Goal: Task Accomplishment & Management: Contribute content

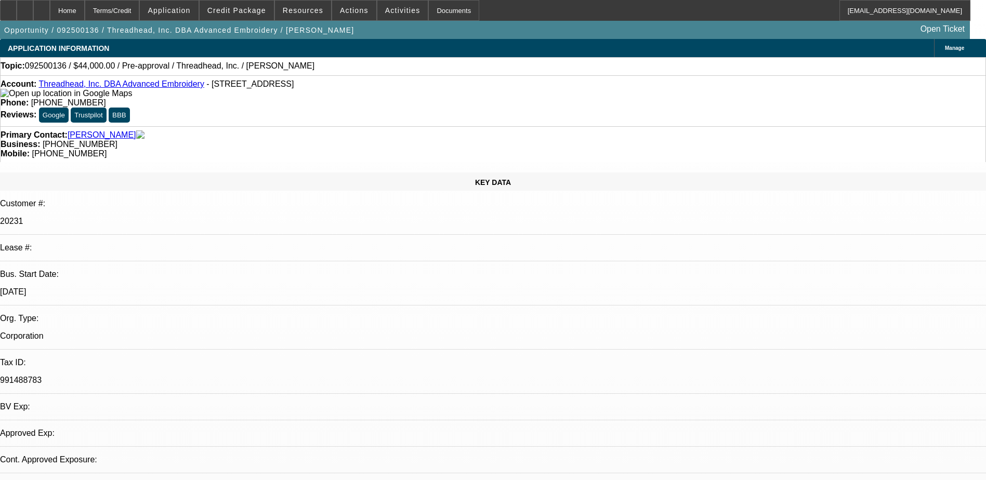
select select "0"
select select "2"
select select "0.1"
select select "4"
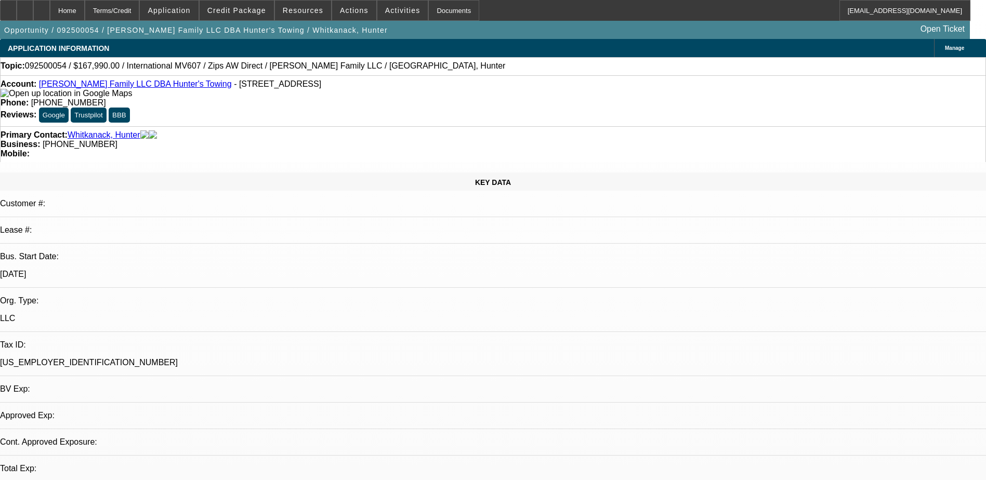
select select "0"
select select "2"
select select "0.1"
select select "1"
select select "2"
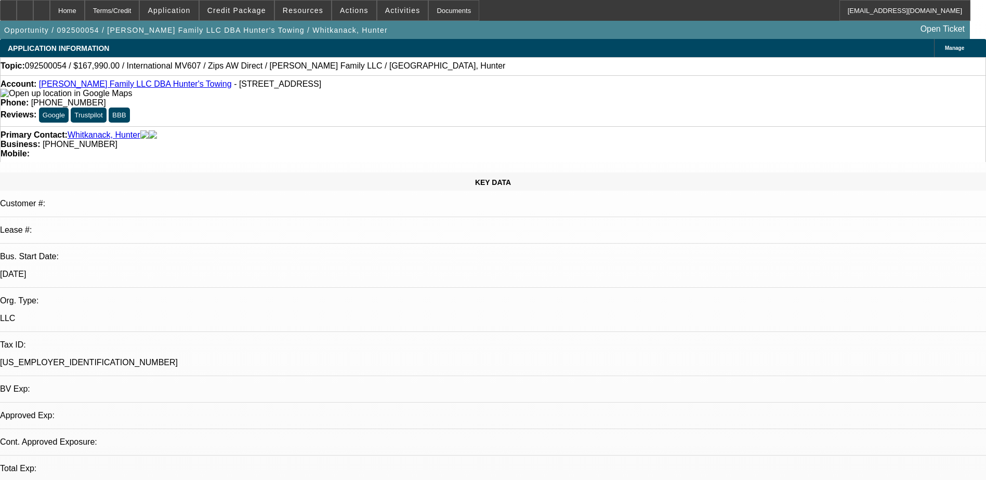
select select "4"
click at [467, 70] on div "Topic: 092500054 / $167,990.00 / International MV607 / Zips AW Direct / Whitkan…" at bounding box center [493, 65] width 984 height 9
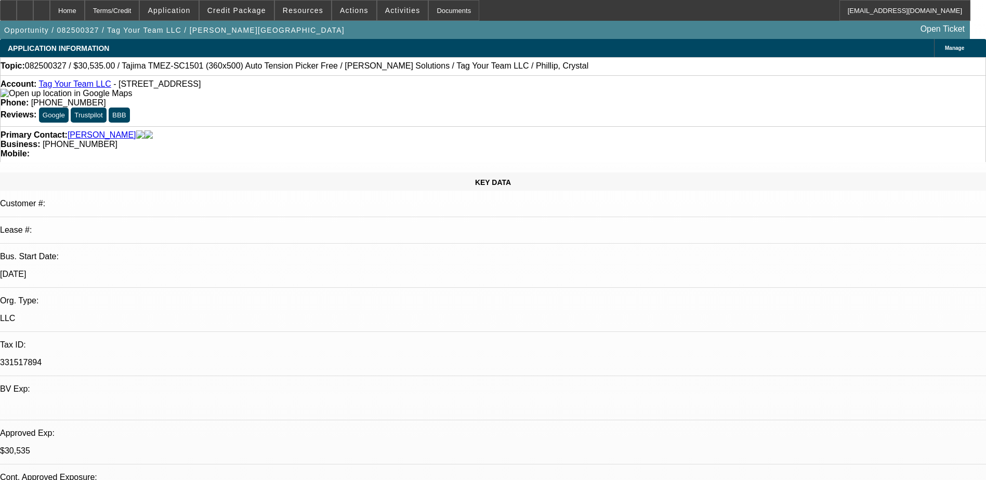
select select "0"
select select "2"
select select "0.1"
select select "0"
select select "2"
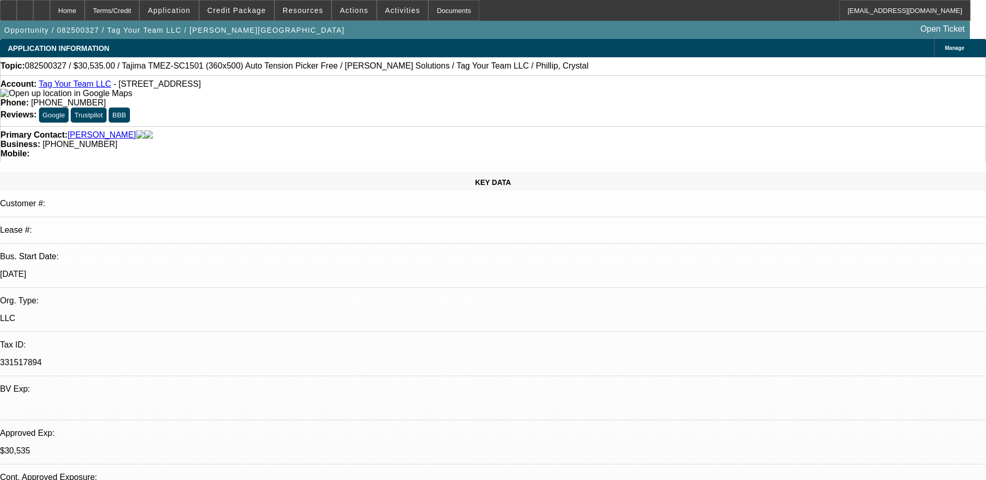
select select "0"
select select "2"
select select "0.1"
select select "0"
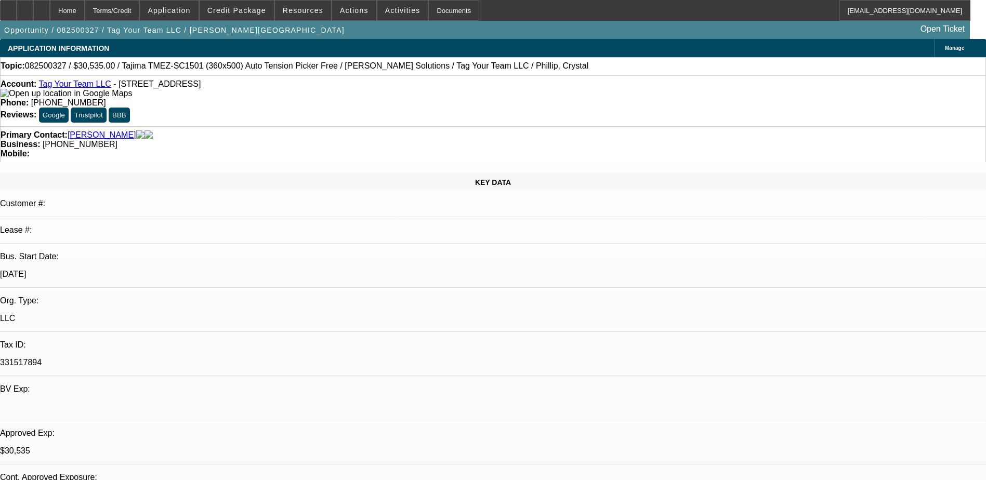
select select "2"
select select "0"
select select "1"
select select "2"
select select "4"
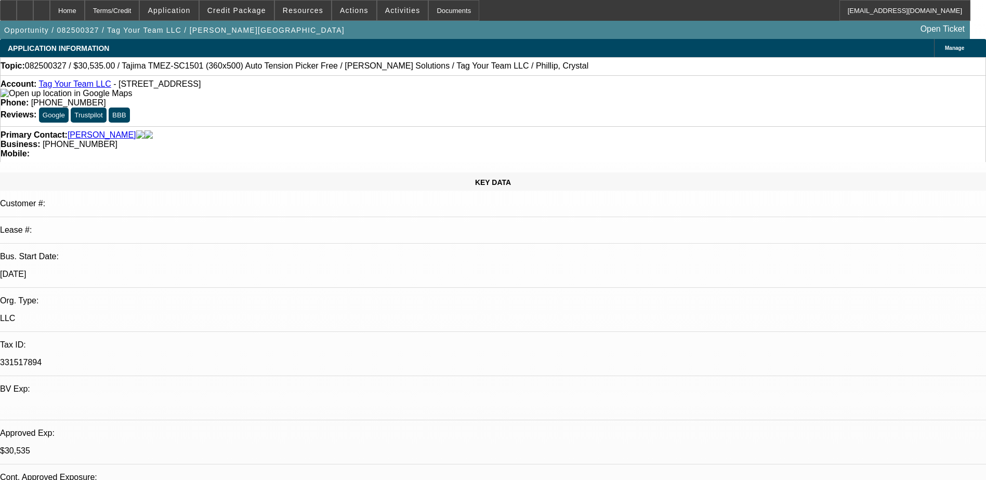
select select "1"
select select "2"
select select "6"
select select "1"
select select "2"
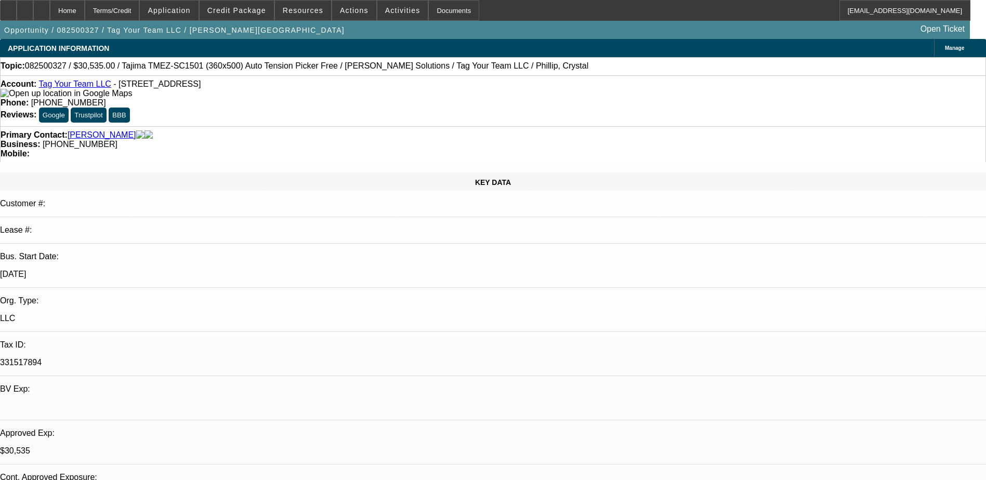
select select "4"
select select "1"
select select "2"
select select "6"
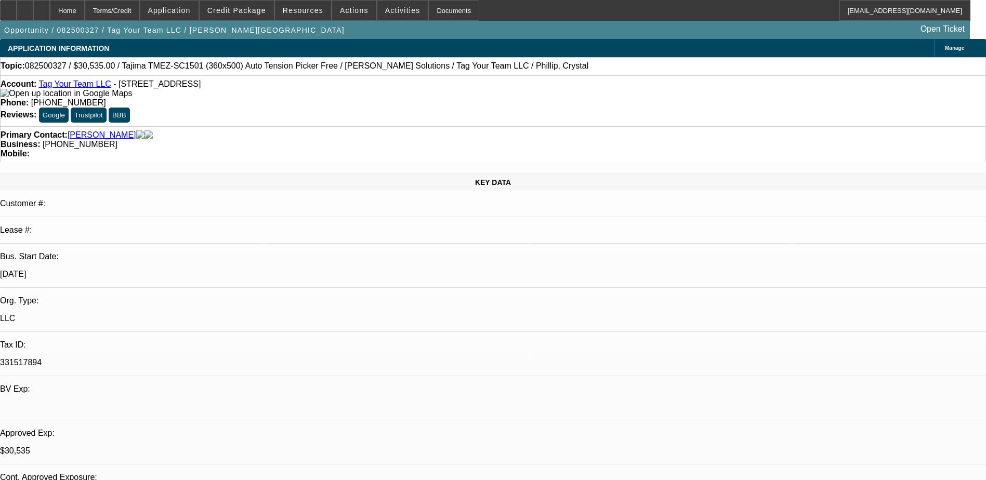
radio input "true"
type textarea "Spoke with Jelano, had a few emergencies and didnt see the approvals, I resent …"
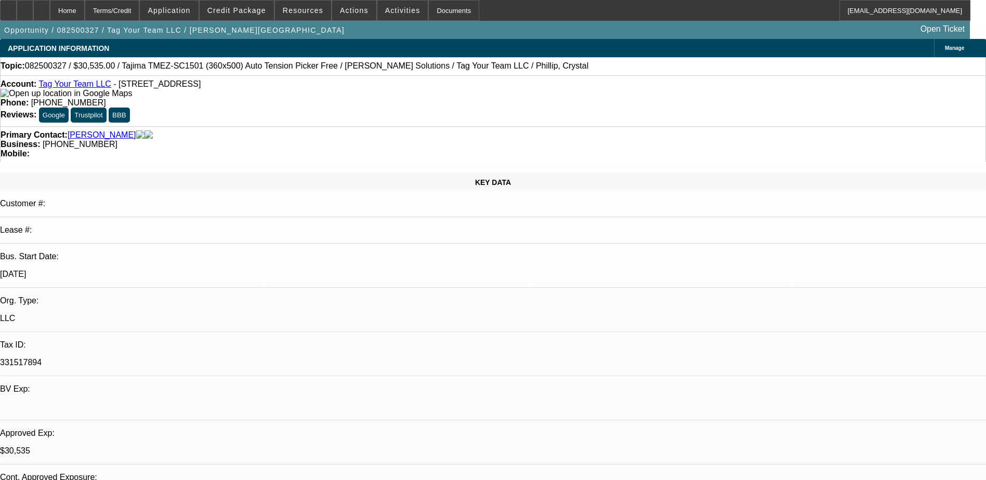
radio input "true"
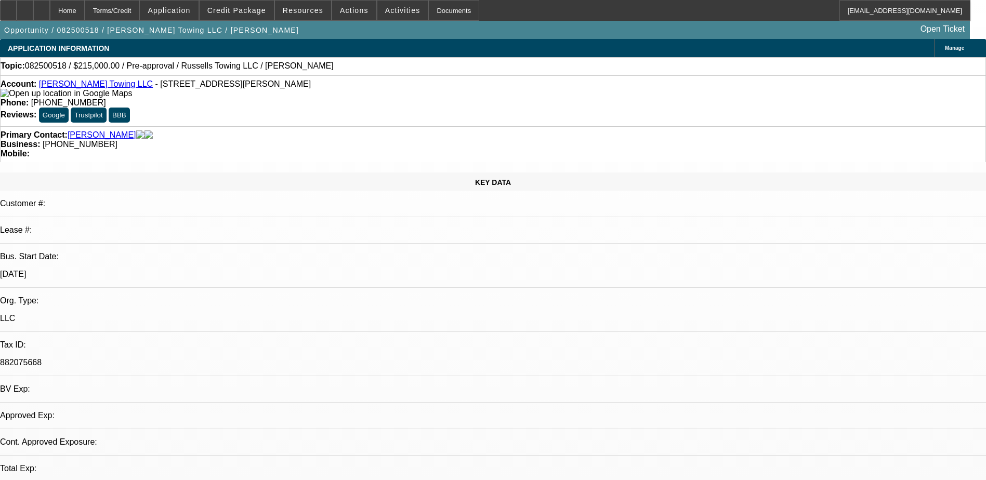
select select "0"
select select "2"
select select "0.1"
select select "1"
select select "2"
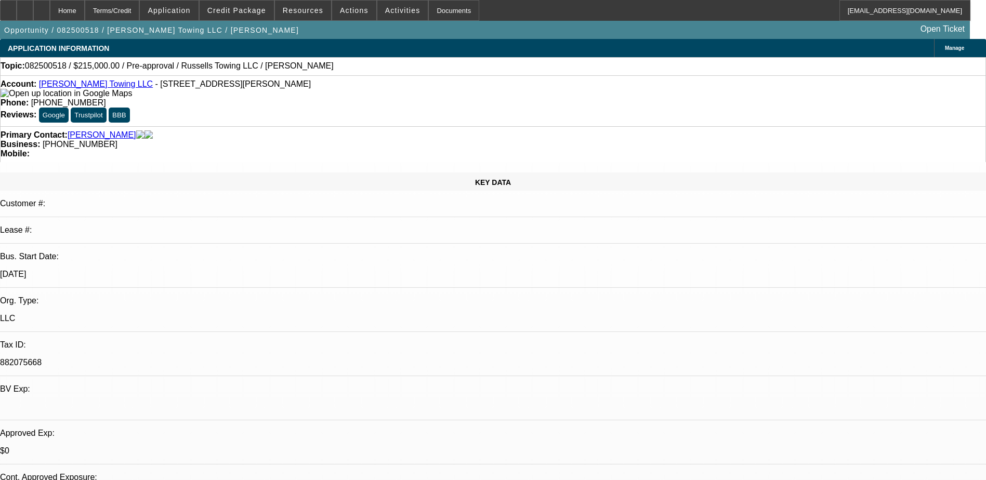
select select "4"
click at [246, 16] on span at bounding box center [236, 10] width 74 height 25
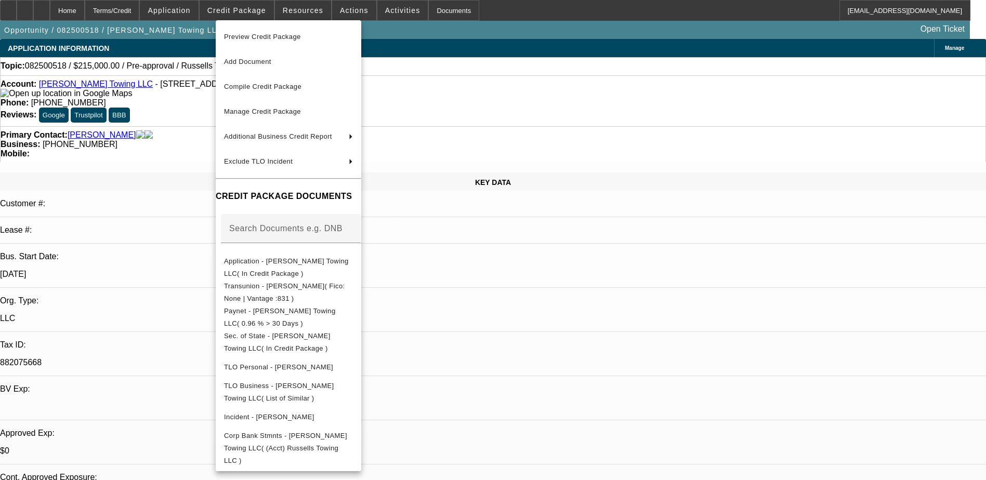
drag, startPoint x: 731, startPoint y: 405, endPoint x: 645, endPoint y: 328, distance: 115.5
click at [706, 393] on div at bounding box center [493, 240] width 986 height 480
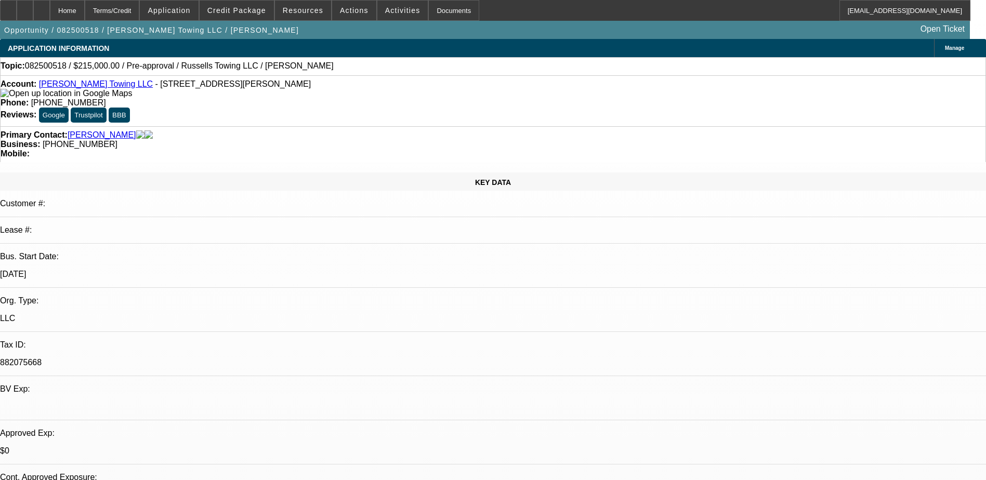
click at [33, 6] on div at bounding box center [25, 10] width 17 height 21
drag, startPoint x: 567, startPoint y: 21, endPoint x: 464, endPoint y: 1, distance: 104.8
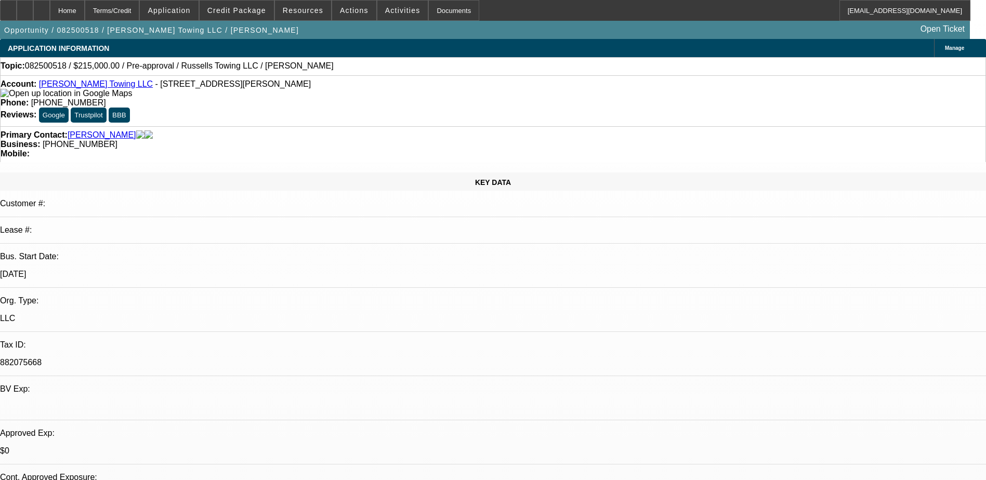
click at [565, 21] on div "Opportunity / 082500518 / Russell's Towing LLC / Russell, Zachary Open Ticket" at bounding box center [484, 30] width 969 height 18
drag, startPoint x: 686, startPoint y: 46, endPoint x: 693, endPoint y: 56, distance: 12.0
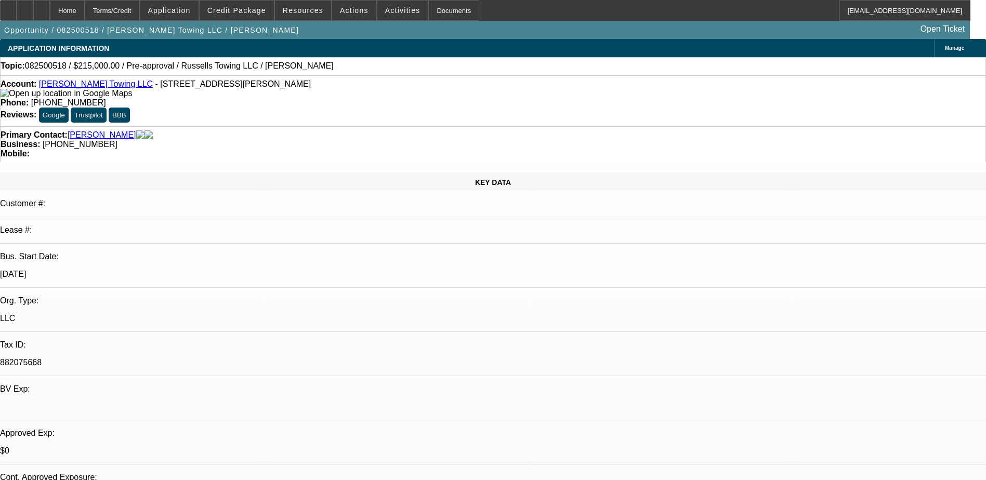
radio input "true"
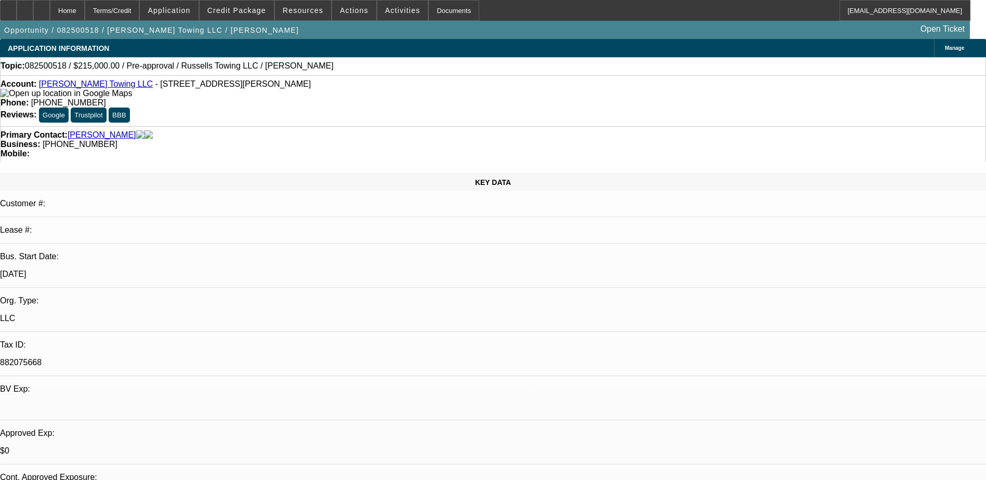
type textarea "Called [PERSON_NAME] and was able to receive banks, app, and qoute."
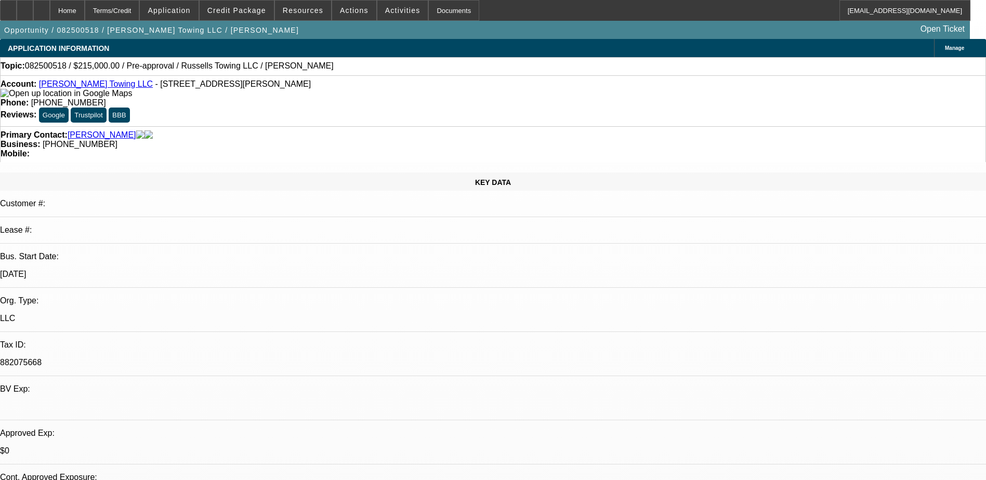
radio input "true"
click at [50, 6] on div at bounding box center [41, 10] width 17 height 21
select select "0"
select select "2"
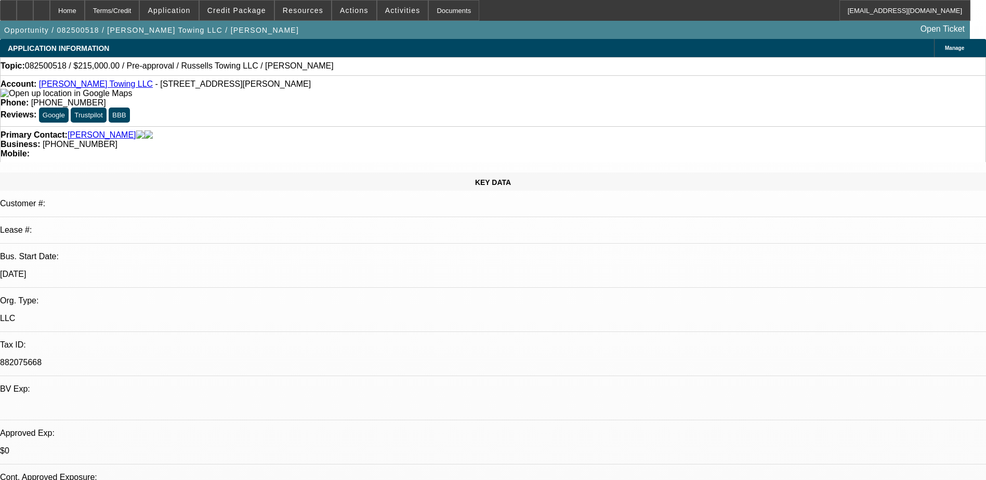
select select "0.1"
select select "4"
click at [194, 15] on span at bounding box center [169, 10] width 58 height 25
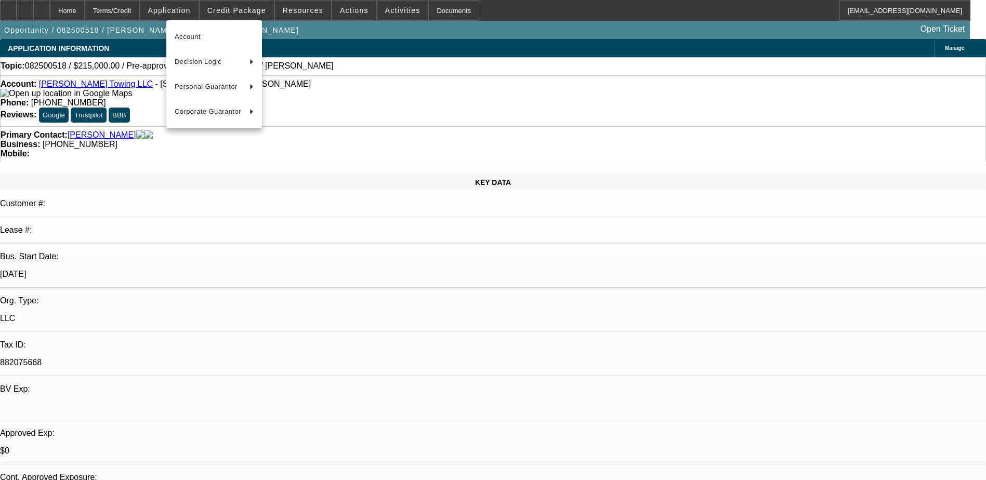
click at [269, 7] on div at bounding box center [493, 240] width 986 height 480
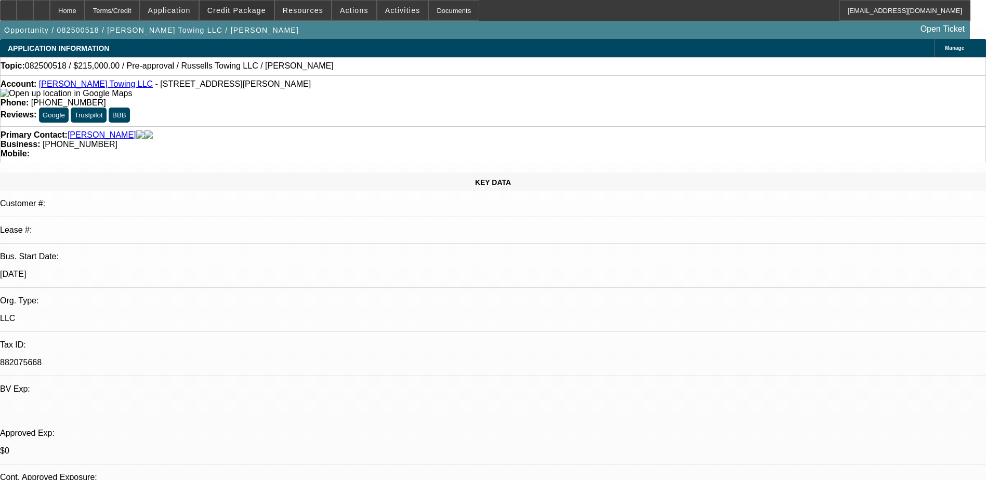
click at [266, 7] on span "Credit Package" at bounding box center [236, 10] width 59 height 8
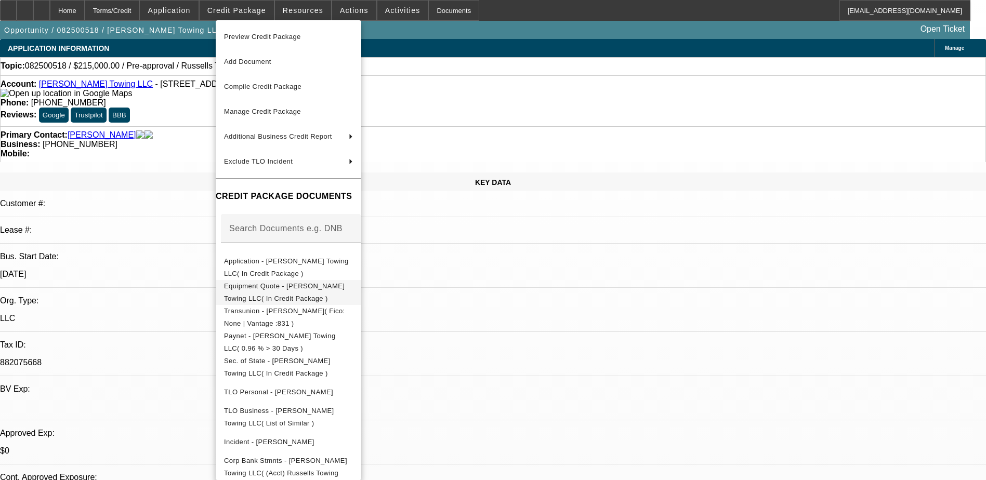
click at [288, 291] on span "Equipment Quote - [PERSON_NAME] Towing LLC( In Credit Package )" at bounding box center [284, 292] width 121 height 20
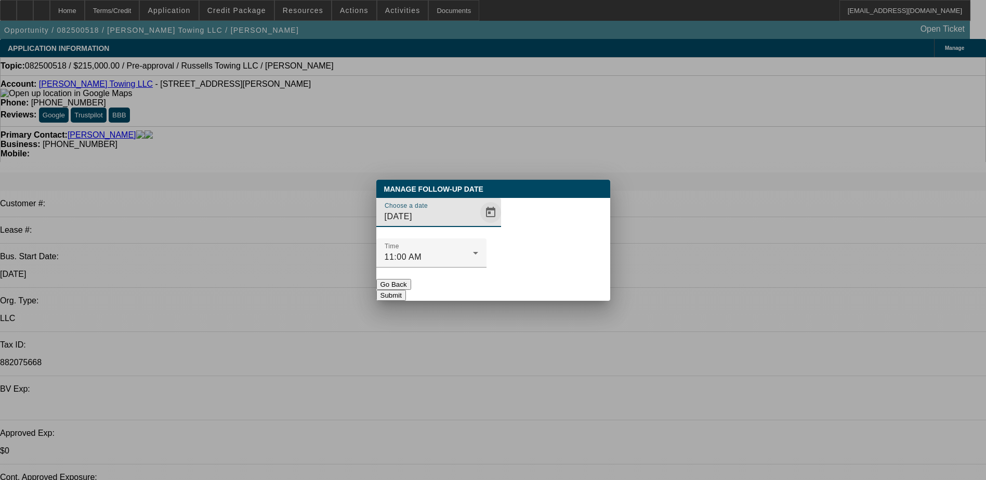
click at [478, 225] on span "Open calendar" at bounding box center [490, 212] width 25 height 25
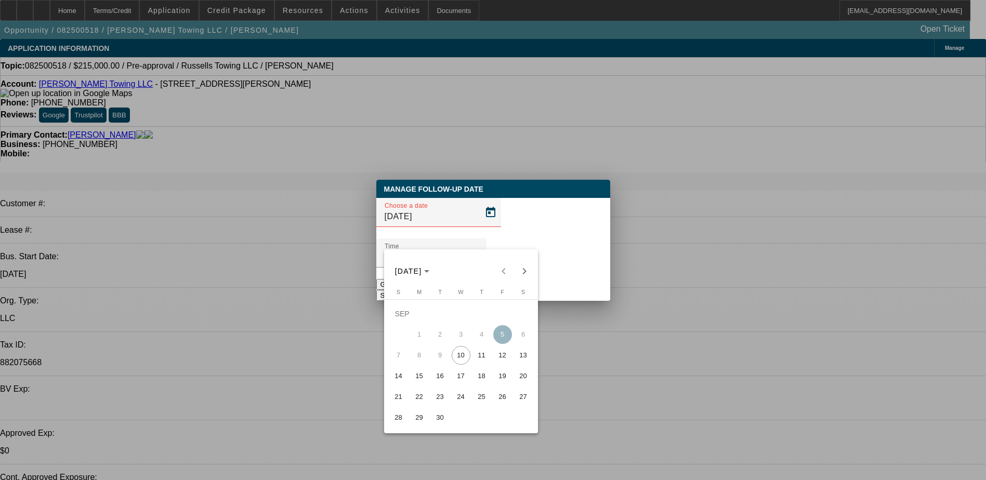
click at [481, 357] on span "11" at bounding box center [481, 355] width 19 height 19
type input "[DATE]"
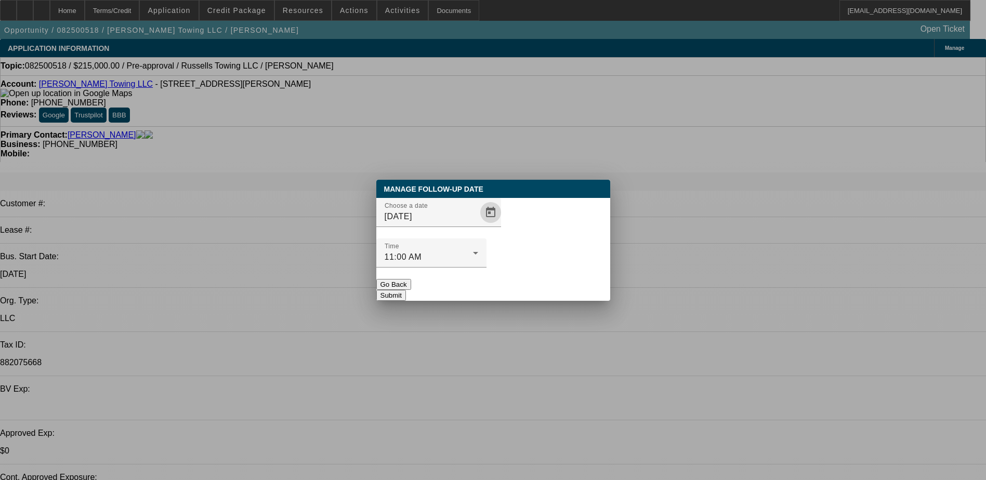
click at [406, 290] on button "Submit" at bounding box center [391, 295] width 30 height 11
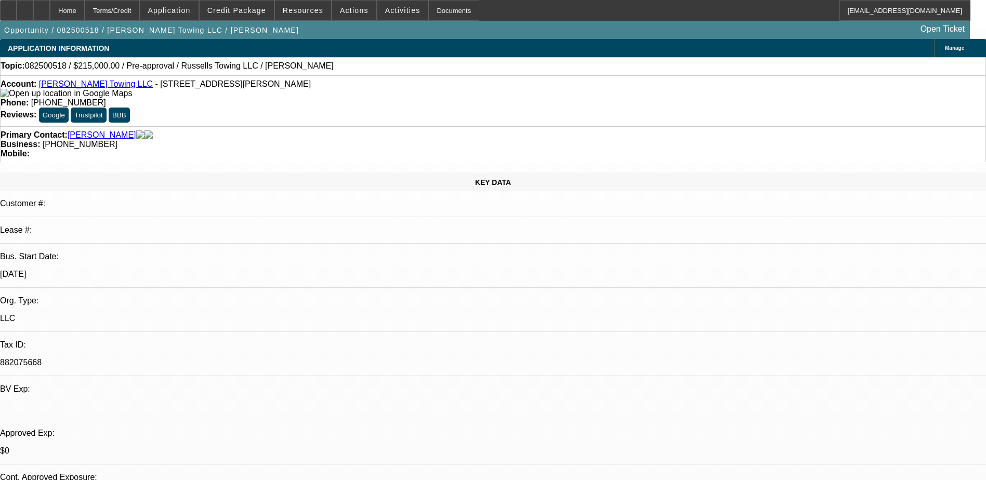
click at [197, 3] on span at bounding box center [169, 10] width 58 height 25
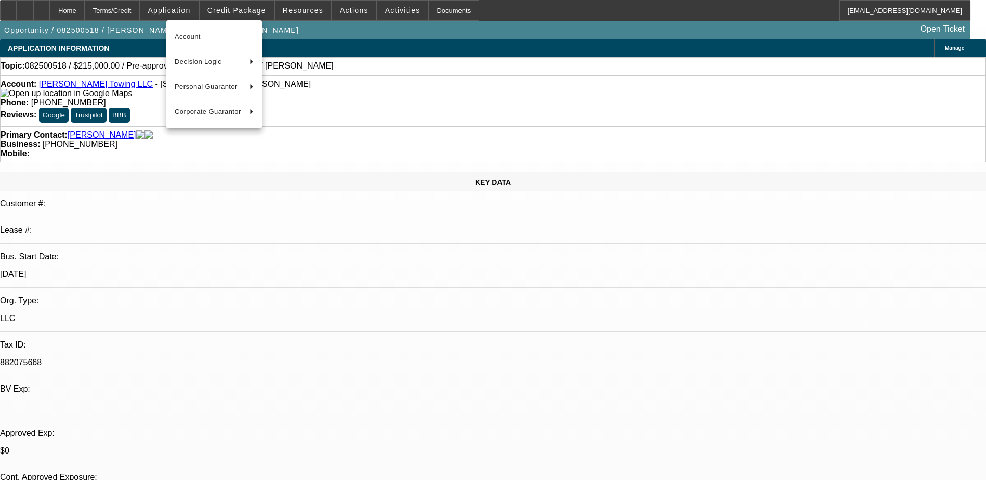
click at [248, 10] on div at bounding box center [493, 240] width 986 height 480
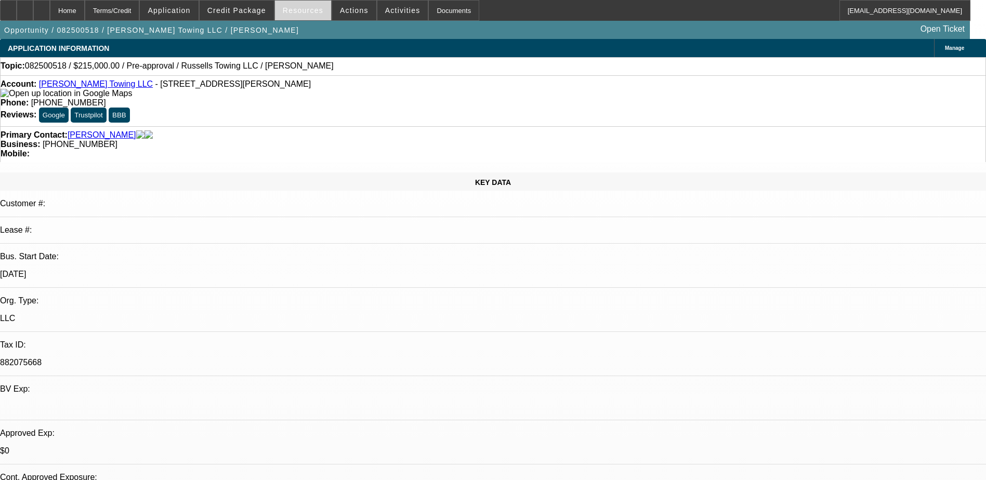
click at [310, 9] on span "Resources" at bounding box center [303, 10] width 41 height 8
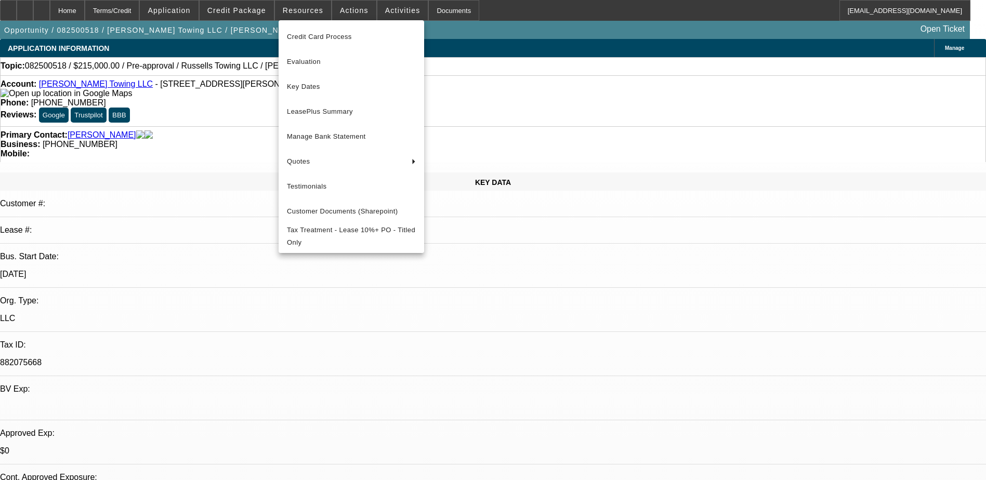
click at [345, 8] on div at bounding box center [493, 240] width 986 height 480
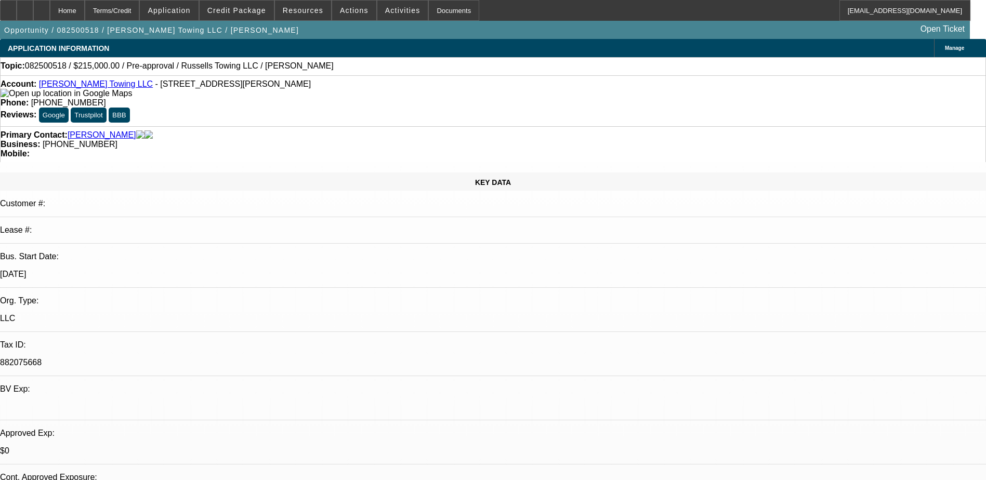
click at [345, 8] on span "Actions" at bounding box center [354, 10] width 29 height 8
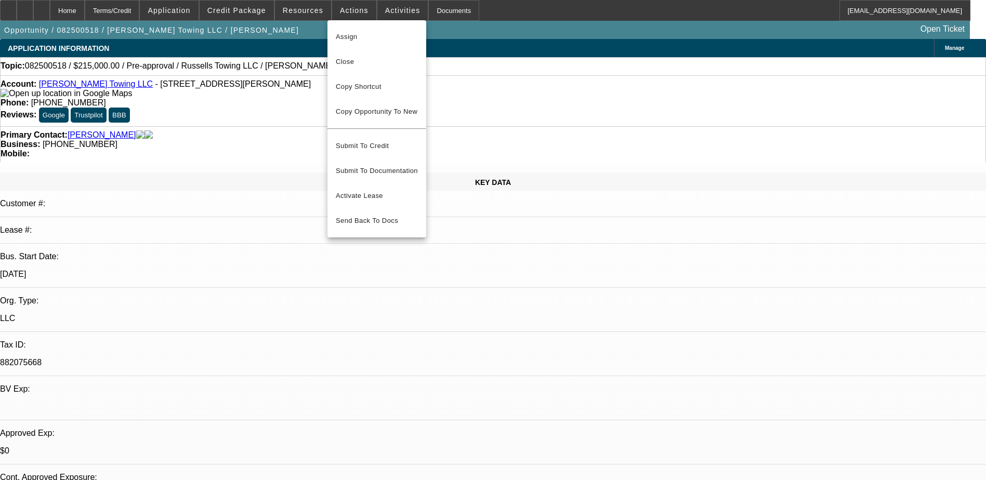
click at [382, 9] on div at bounding box center [493, 240] width 986 height 480
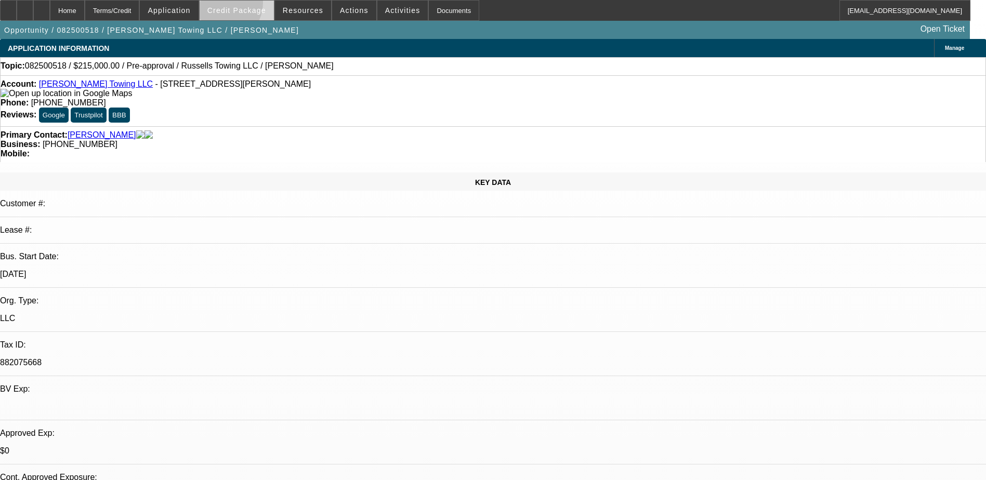
click at [235, 5] on span at bounding box center [236, 10] width 74 height 25
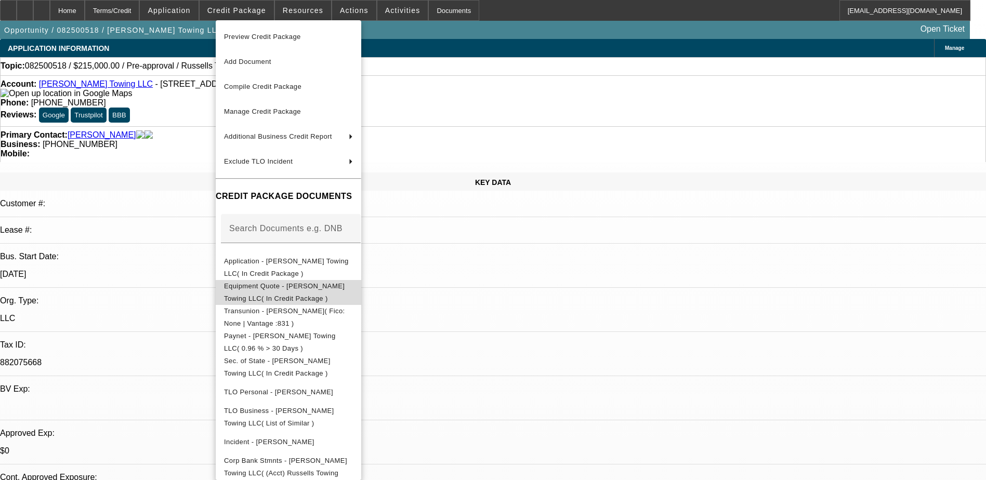
click at [317, 281] on button "Equipment Quote - Russell's Towing LLC( In Credit Package )" at bounding box center [288, 292] width 145 height 25
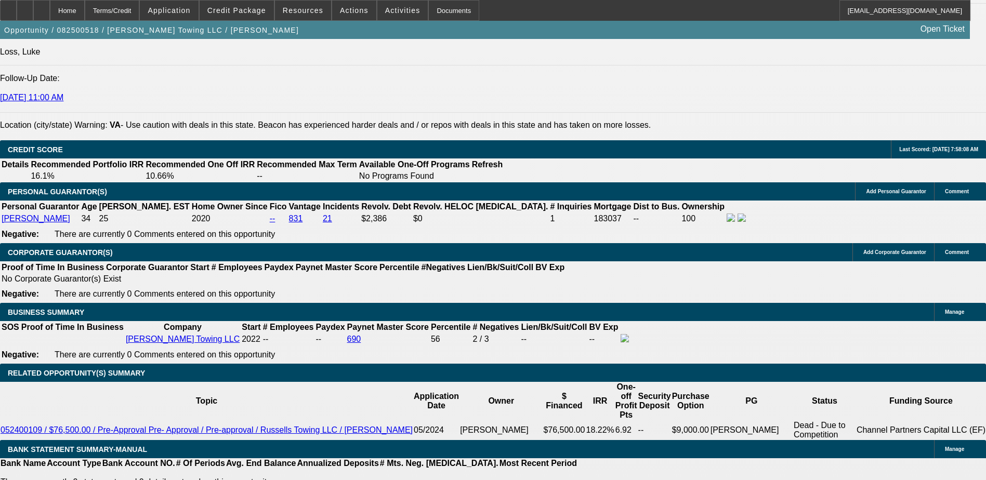
scroll to position [1403, 0]
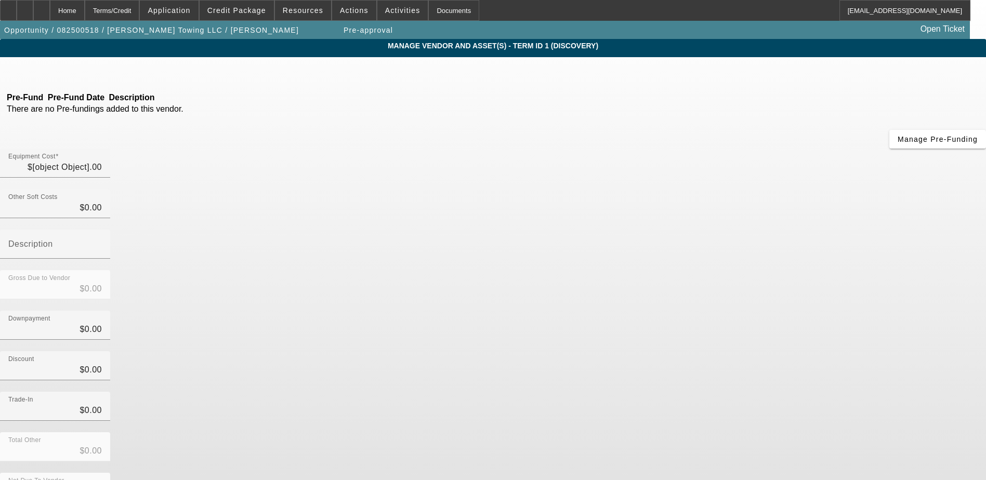
type input "$215,000.00"
click at [50, 76] on icon at bounding box center [50, 72] width 0 height 9
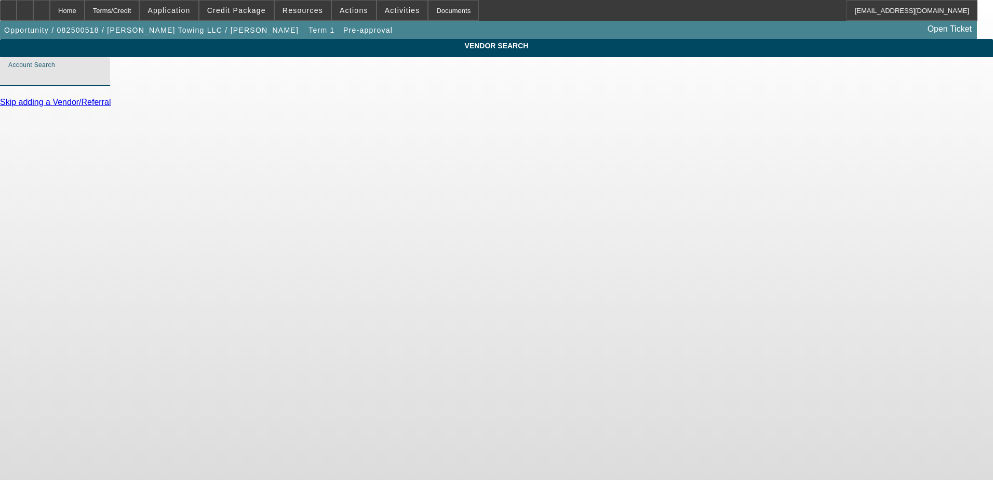
click at [102, 82] on input "Account Search" at bounding box center [55, 76] width 94 height 12
drag, startPoint x: 991, startPoint y: 63, endPoint x: 267, endPoint y: 85, distance: 724.0
click at [102, 82] on input "Account Search" at bounding box center [55, 76] width 94 height 12
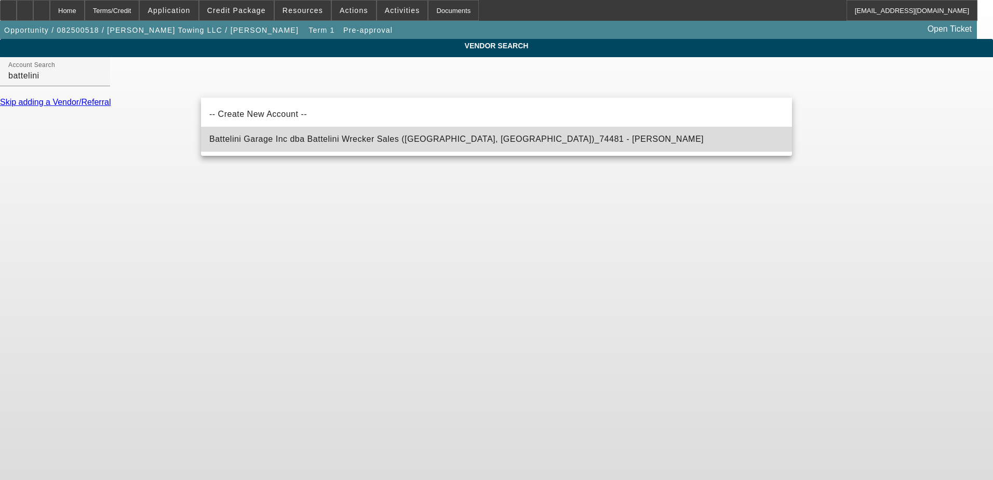
click at [450, 135] on span "Battelini Garage Inc dba Battelini Wrecker Sales (Landisville, NJ)_74481 - Batt…" at bounding box center [456, 139] width 495 height 12
type input "Battelini Garage Inc dba Battelini Wrecker Sales (Landisville, NJ)_74481 - Batt…"
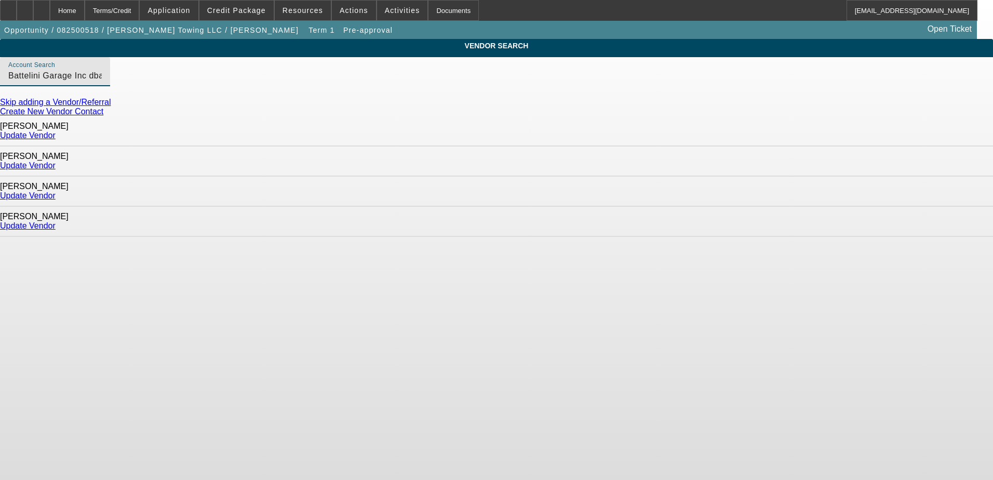
click at [311, 211] on div "King, Ryan Update Vendor" at bounding box center [496, 222] width 993 height 30
click at [56, 221] on link "Update Vendor" at bounding box center [28, 225] width 56 height 9
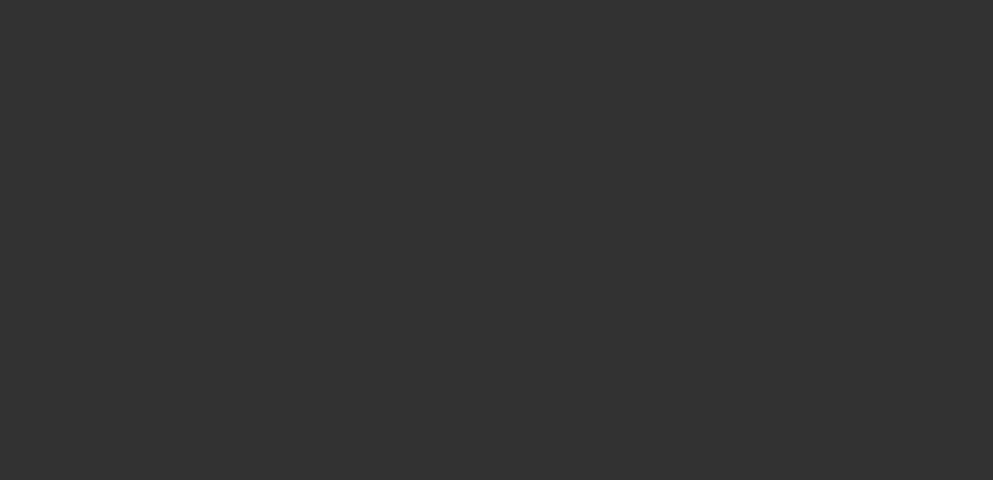
type input "$215,000.00"
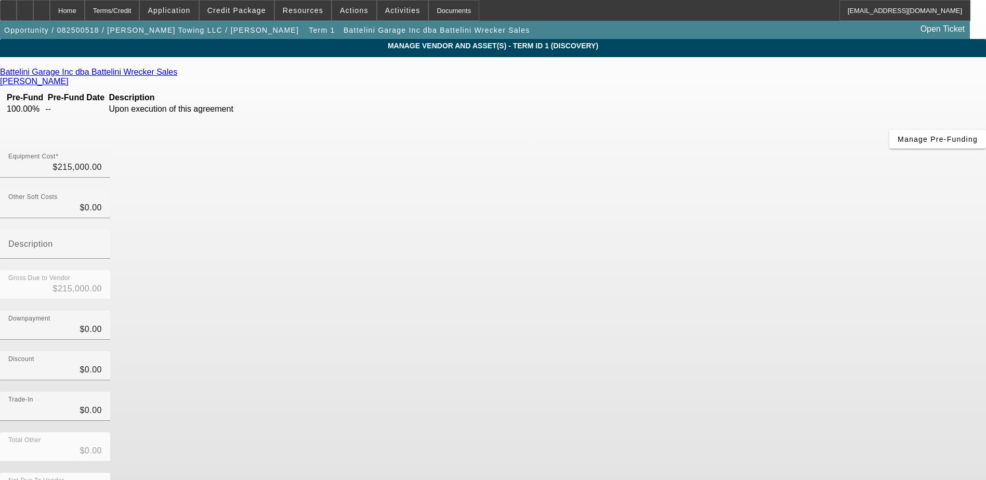
scroll to position [3, 0]
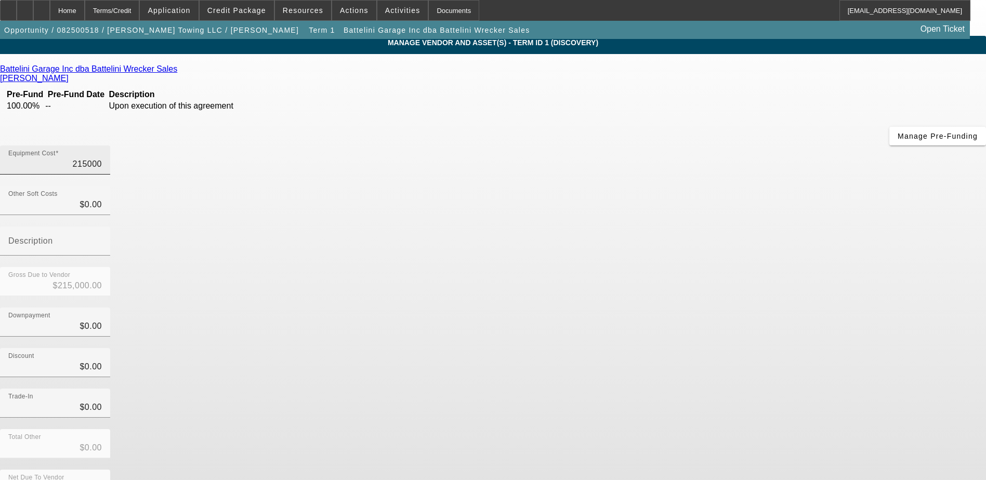
click at [102, 158] on input "215000" at bounding box center [55, 164] width 94 height 12
click at [755, 188] on div "Equipment Cost $215,000.00 Other Soft Costs $0.00 Description Gross Due to Vend…" at bounding box center [493, 338] width 986 height 387
click at [102, 239] on input "Description" at bounding box center [55, 245] width 94 height 12
drag, startPoint x: 755, startPoint y: 91, endPoint x: 719, endPoint y: 89, distance: 36.4
click at [755, 145] on div "Equipment Cost $215,000.00" at bounding box center [493, 165] width 986 height 41
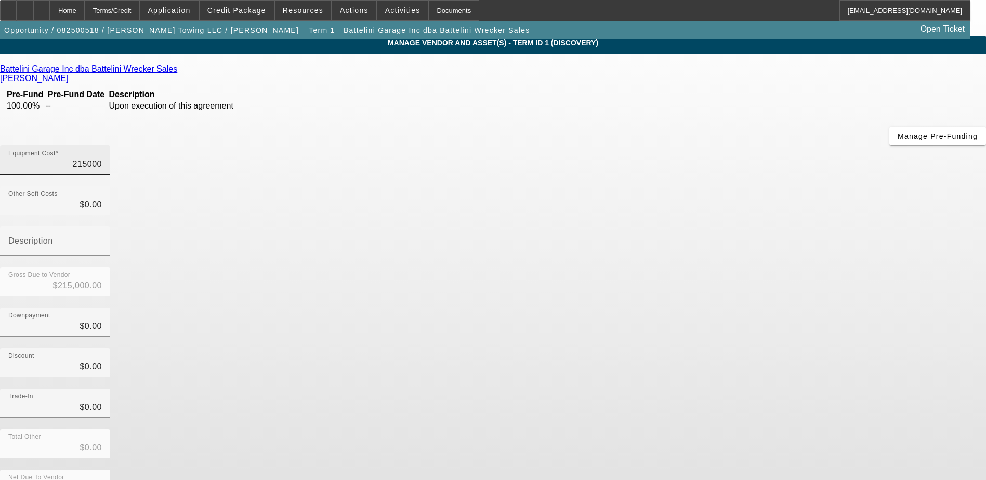
click at [102, 158] on input "215000" at bounding box center [55, 164] width 94 height 12
click at [110, 145] on div "Equipment Cost 215000" at bounding box center [55, 159] width 110 height 29
click at [110, 145] on div "Equipment Cost $215,000.00" at bounding box center [55, 159] width 110 height 29
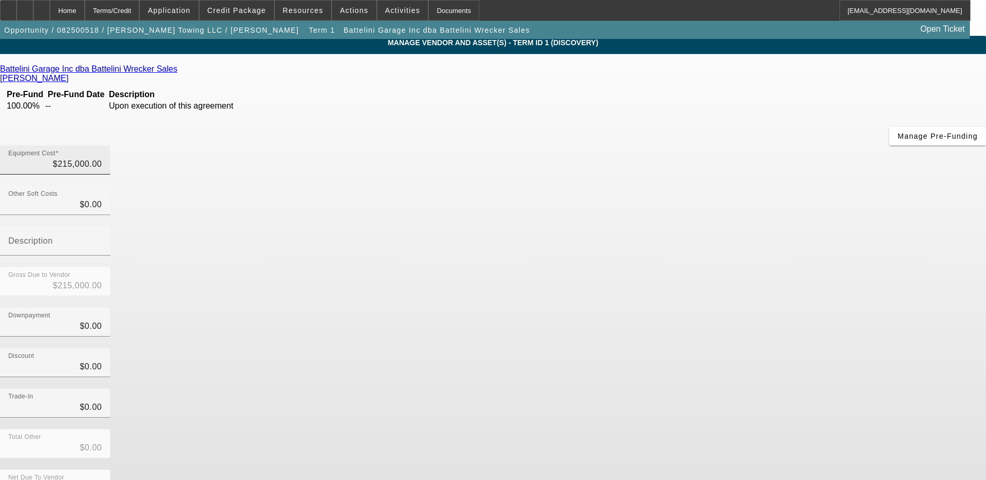
click at [102, 145] on div "Equipment Cost $215,000.00" at bounding box center [55, 159] width 94 height 29
type input "21500"
type input "$21,500.00"
type input "2150"
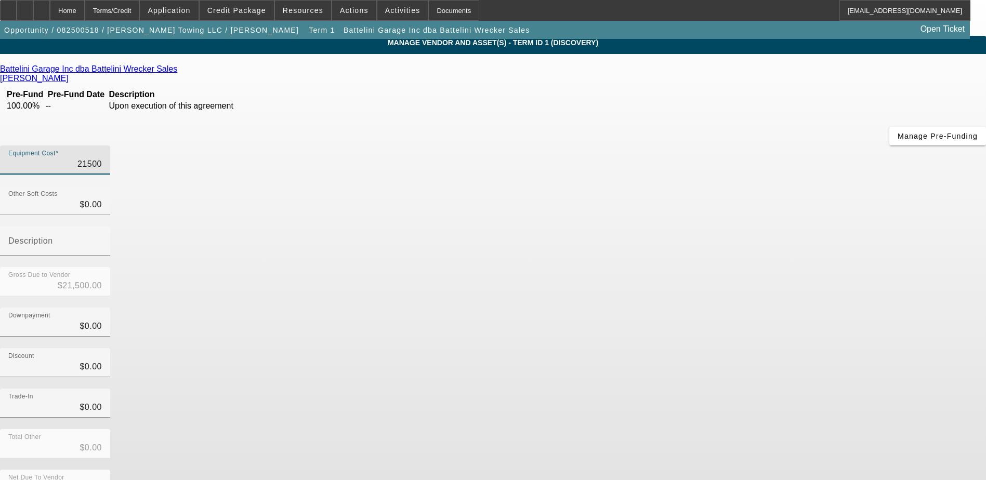
type input "$2,150.00"
type input "215"
type input "$215.00"
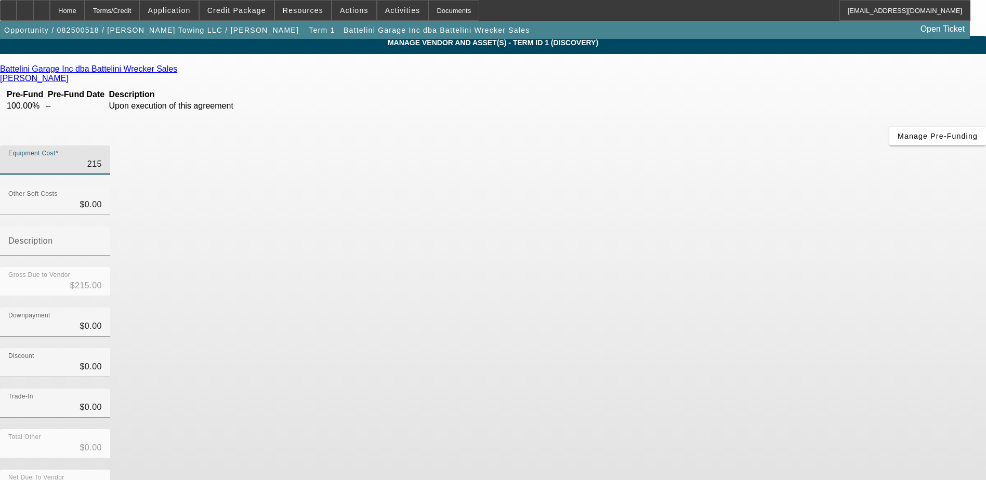
type input "21"
type input "$21.00"
type input "2"
type input "$2.00"
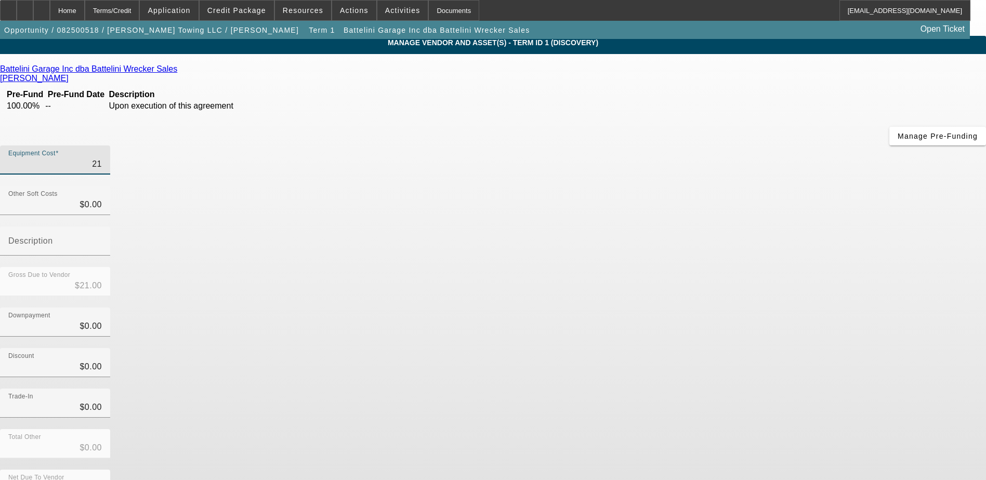
type input "$2.00"
type input "$0.00"
type input "2"
type input "$2.00"
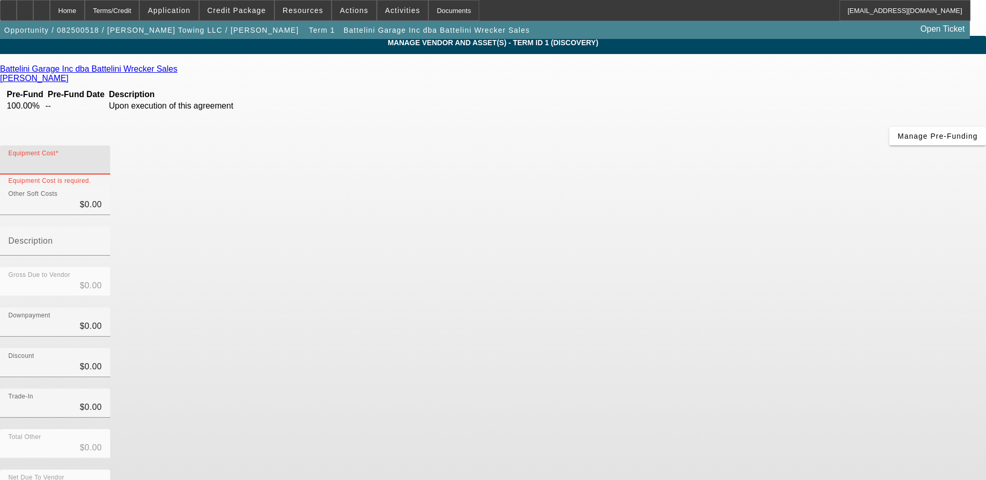
type input "$2.00"
type input "22"
type input "$22.00"
type input "225"
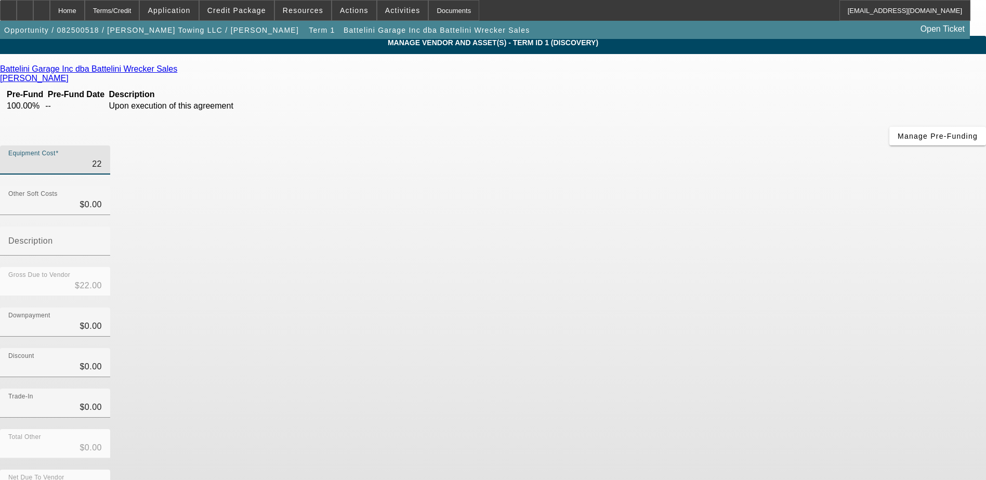
type input "$225.00"
type input "2257"
type input "$2,257.00"
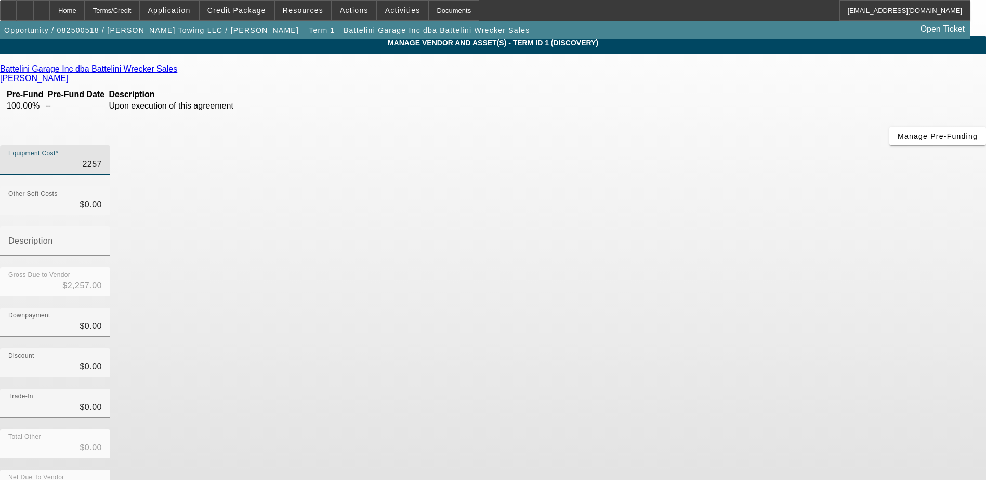
type input "22576"
type input "$22,576.00"
type input "225762"
type input "$225,762.00"
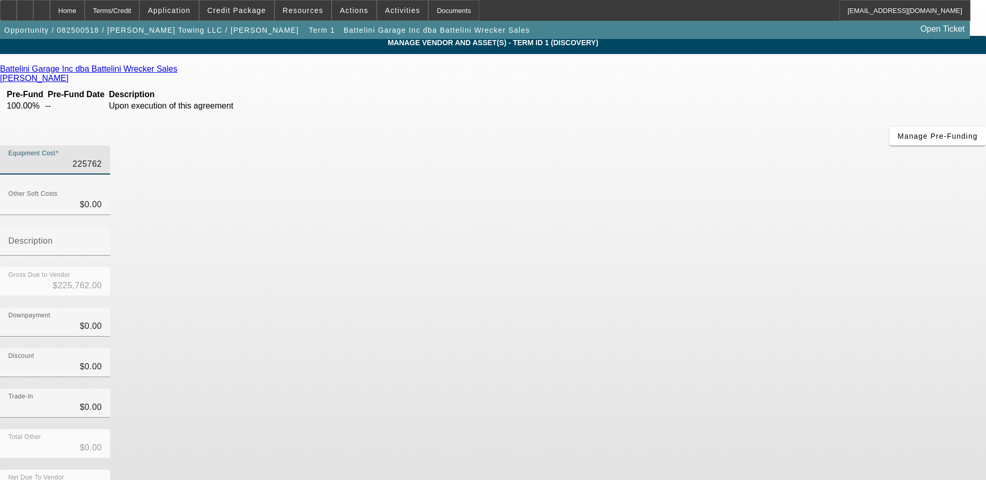
type input "$225,762.00"
type input "225762.1"
type input "$225,762.10"
type input "225762.11"
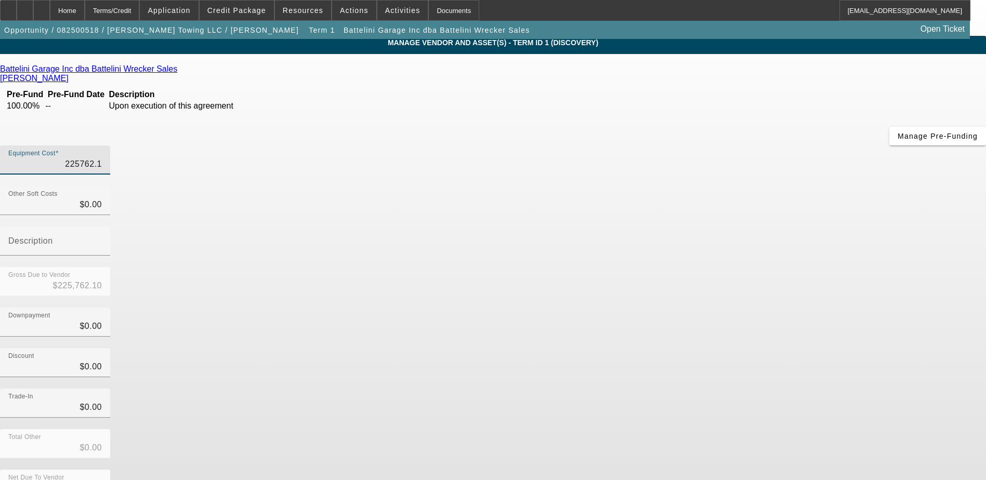
type input "$225,762.11"
click at [58, 191] on mat-label "Other Soft Costs" at bounding box center [32, 194] width 49 height 7
click at [102, 198] on input "$0.00" at bounding box center [55, 204] width 94 height 12
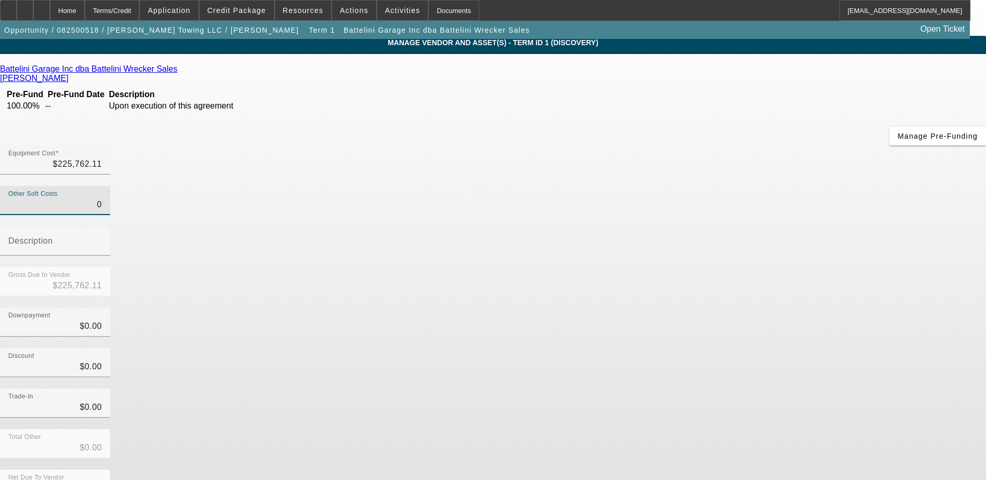
type input "01"
type input "$225,763.11"
type input "010"
type input "$225,772.11"
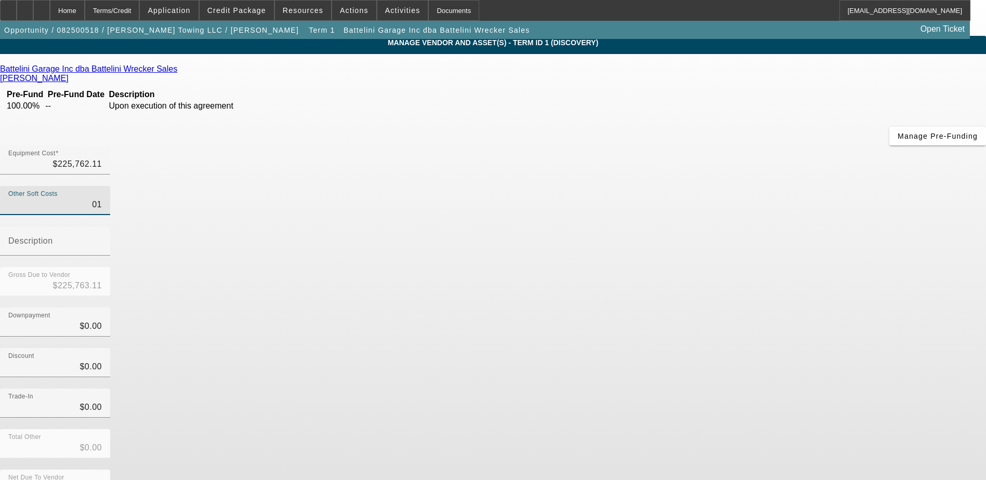
type input "$225,772.11"
type input "0100"
type input "$225,862.11"
type input "01000"
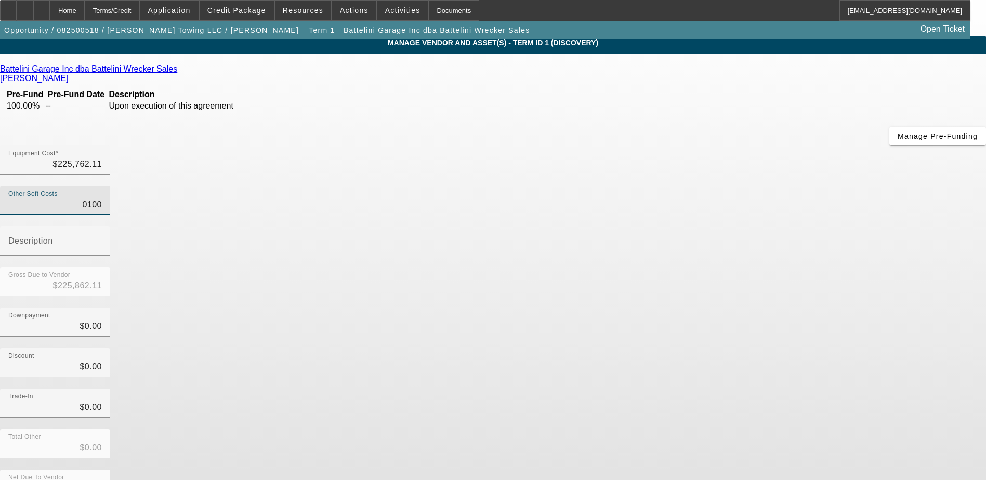
type input "$226,762.11"
type input "0100"
type input "$225,862.11"
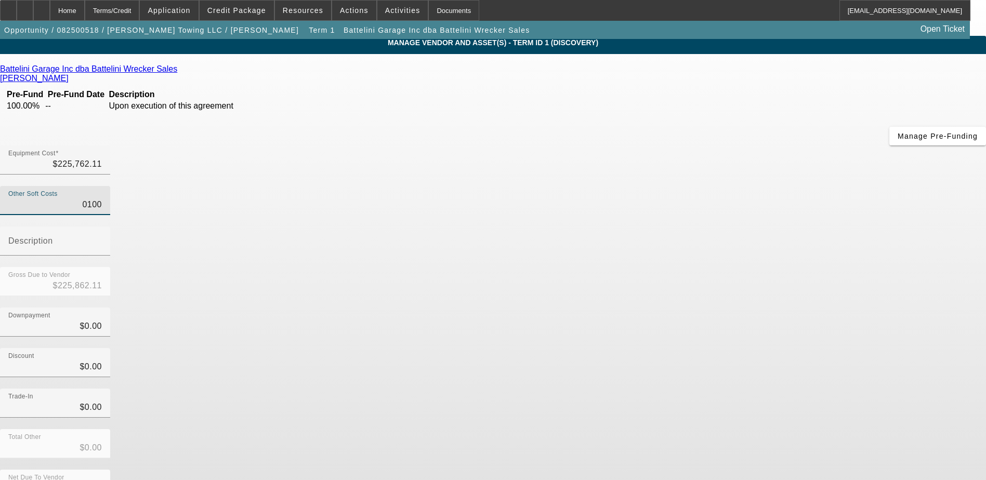
type input "010"
type input "$225,772.11"
type input "01"
type input "$225,763.11"
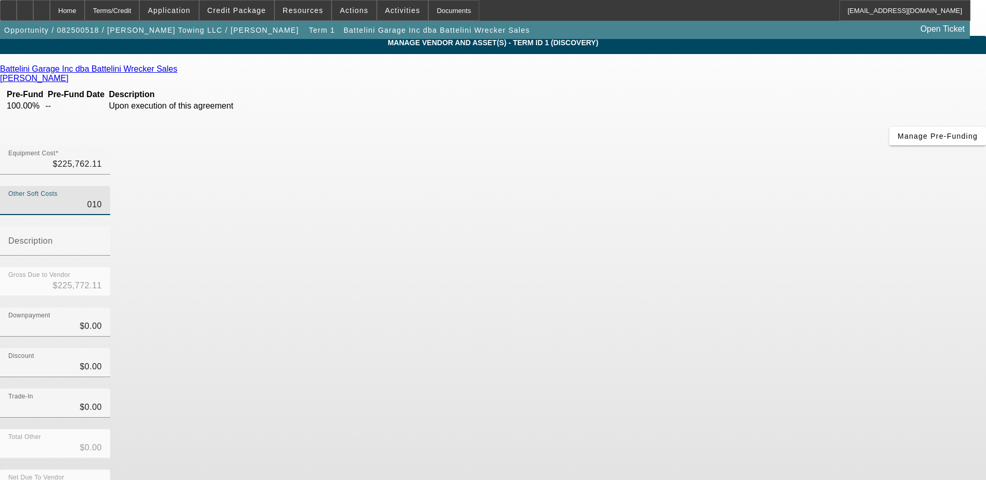
type input "$225,763.11"
type input "0"
type input "$225,762.11"
type input "1"
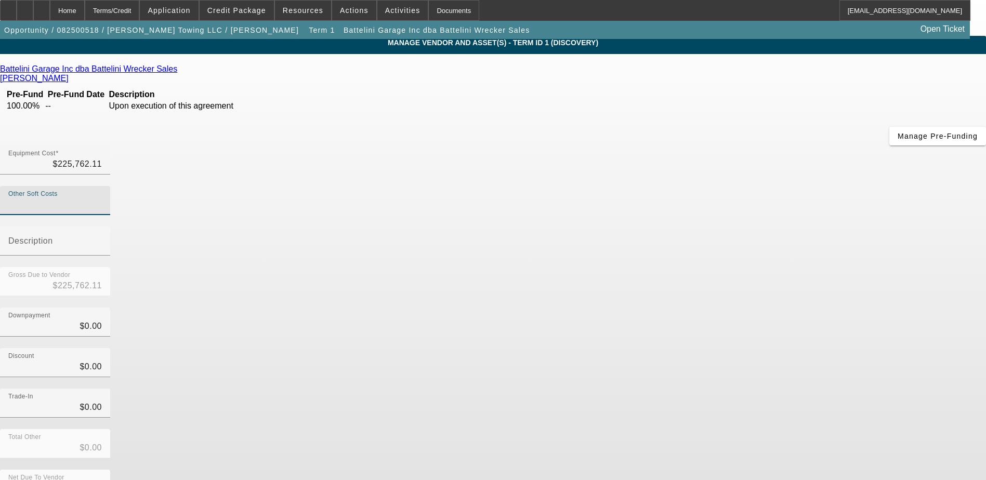
type input "$225,763.11"
type input "10"
type input "$225,772.11"
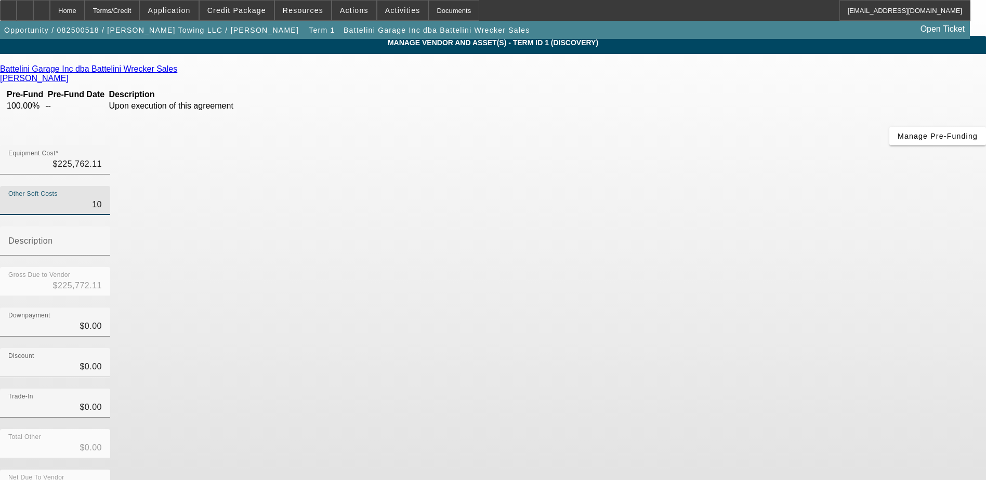
type input "100"
type input "$225,862.11"
type input "1000"
type input "$226,762.11"
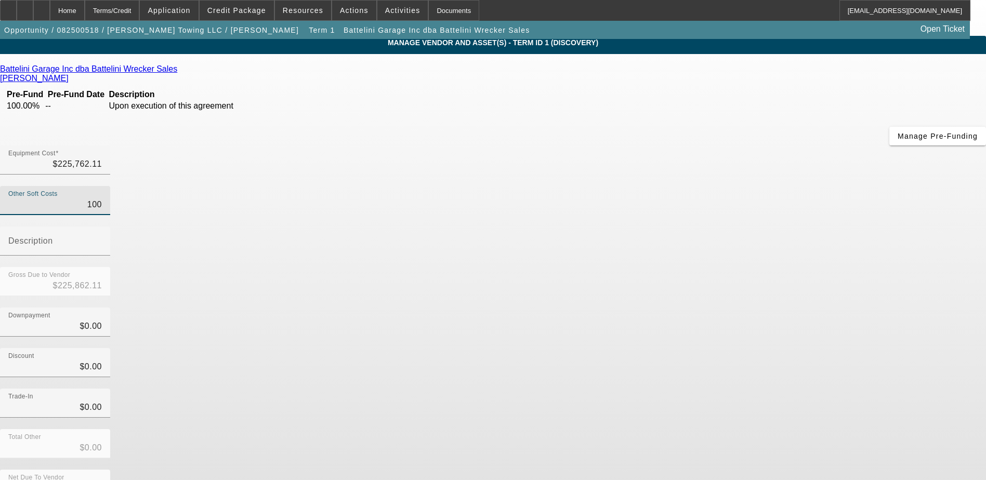
type input "$226,762.11"
type input "$1,000.00"
click at [401, 263] on div "Battelini Garage Inc dba Battelini Wrecker Sales King, Ryan Pre-Fund Pre-Fund D…" at bounding box center [493, 298] width 986 height 468
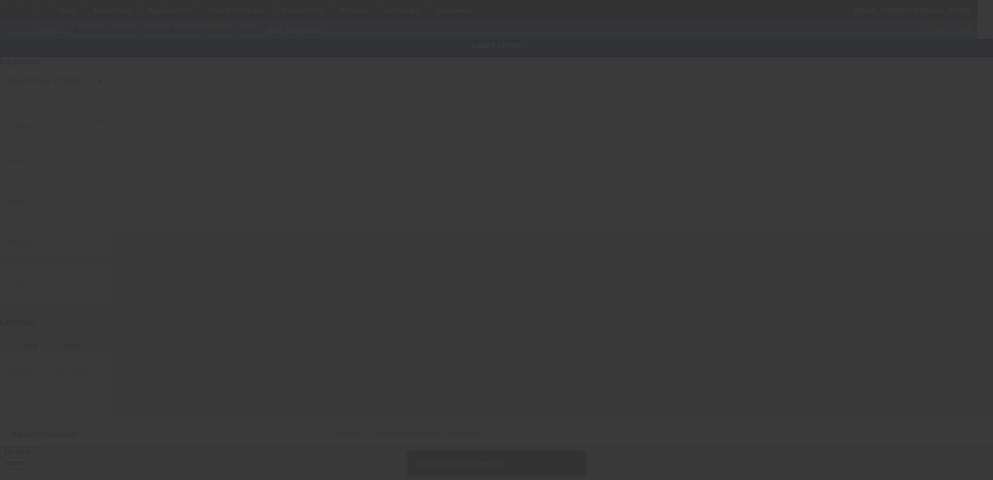
type input "4741 Sturgeon Point Rd"
type input "Providence Forge"
type input "23140"
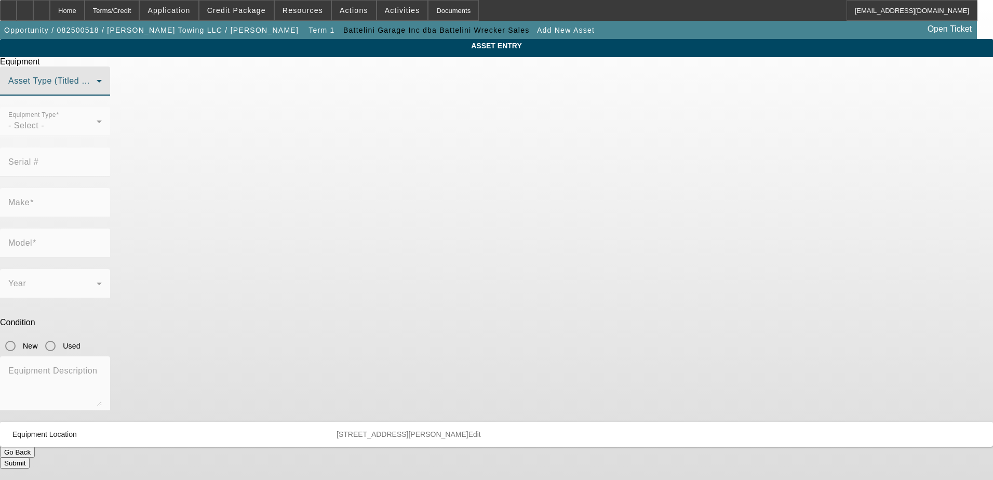
click at [97, 91] on span at bounding box center [52, 85] width 88 height 12
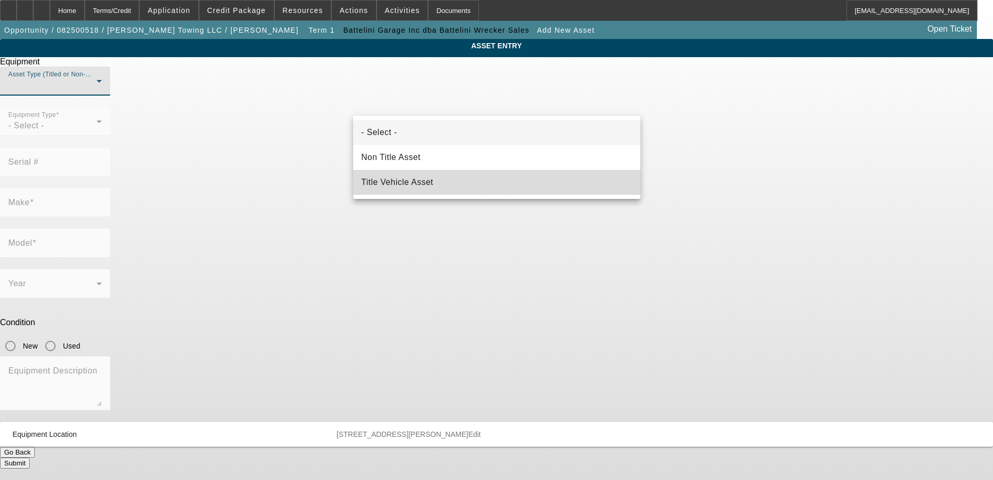
click at [452, 184] on mat-option "Title Vehicle Asset" at bounding box center [496, 182] width 287 height 25
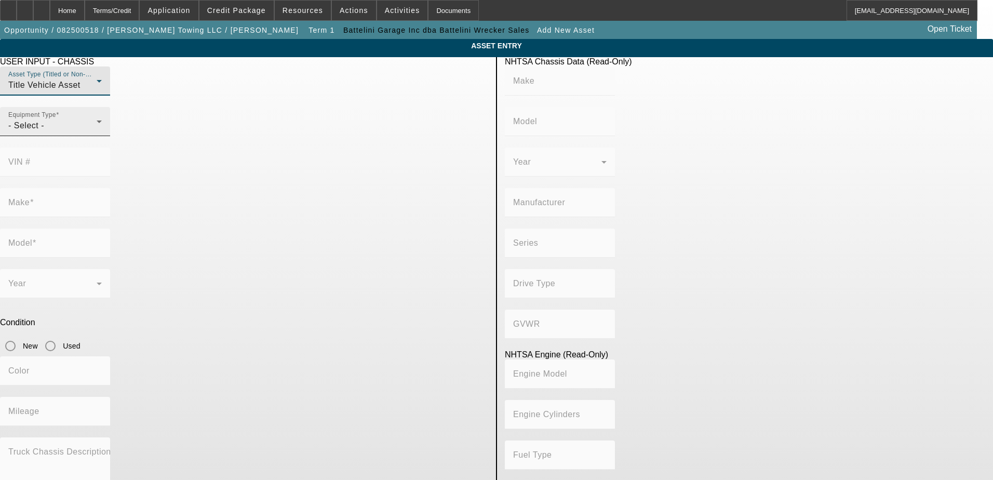
click at [97, 132] on div "- Select -" at bounding box center [52, 125] width 88 height 12
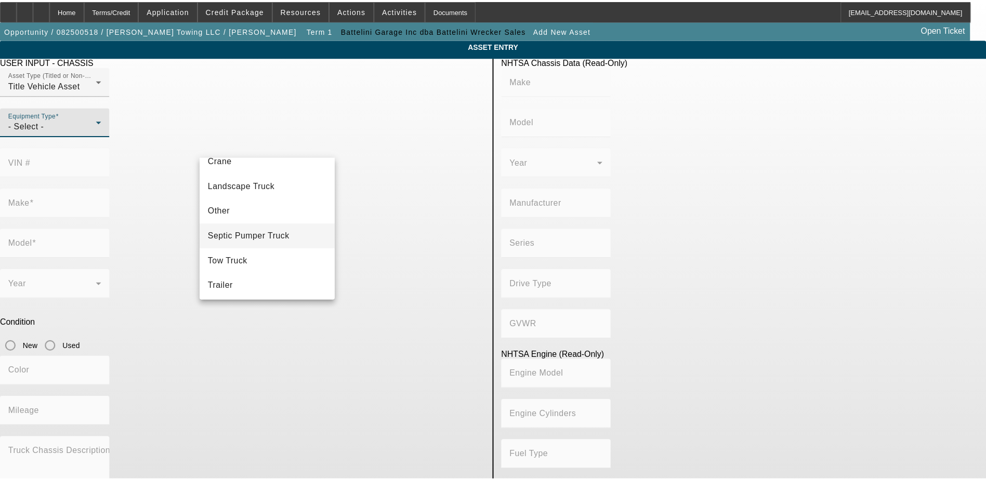
scroll to position [115, 0]
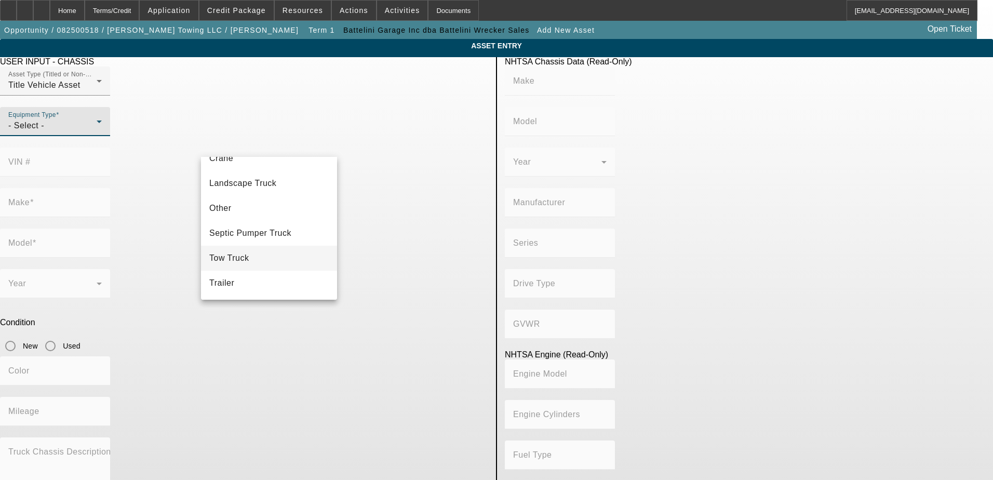
click at [252, 259] on mat-option "Tow Truck" at bounding box center [269, 258] width 136 height 25
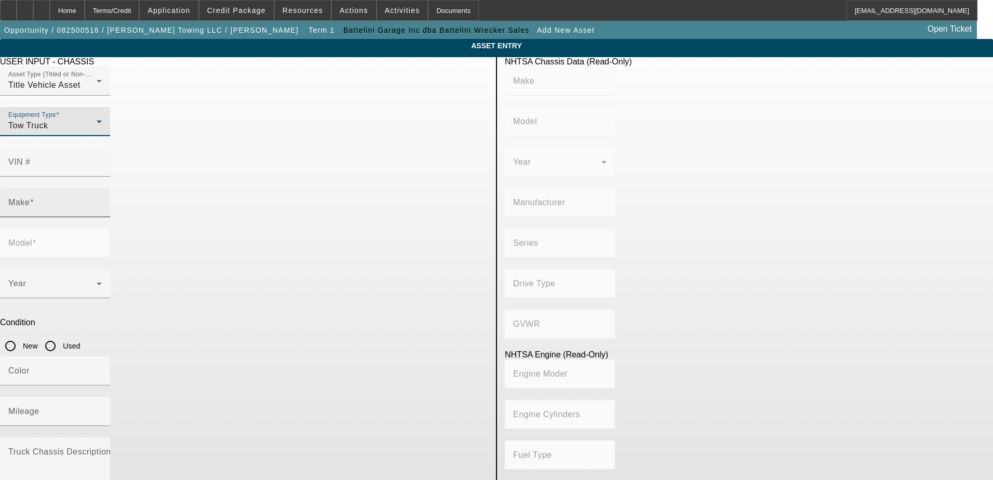
click at [102, 188] on div "Make" at bounding box center [55, 202] width 94 height 29
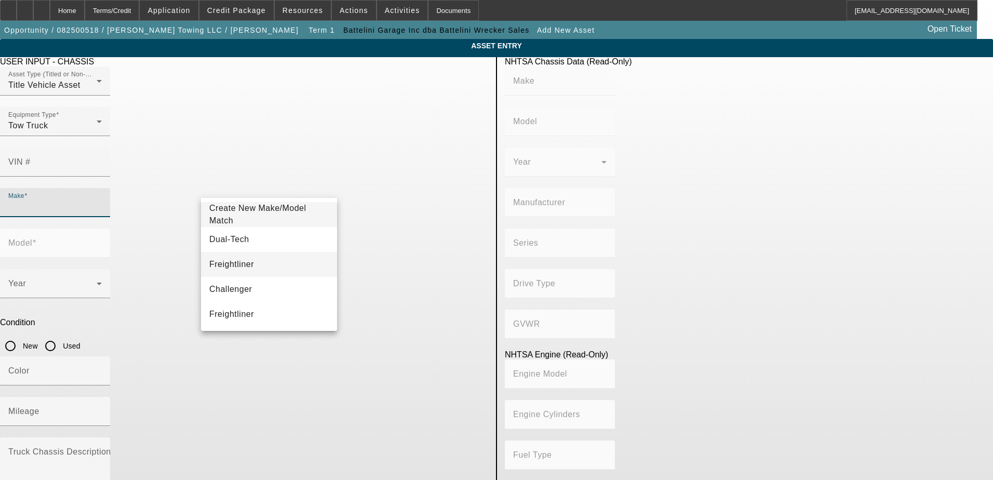
click at [224, 262] on span "Freightliner" at bounding box center [231, 264] width 45 height 9
type input "Freightliner"
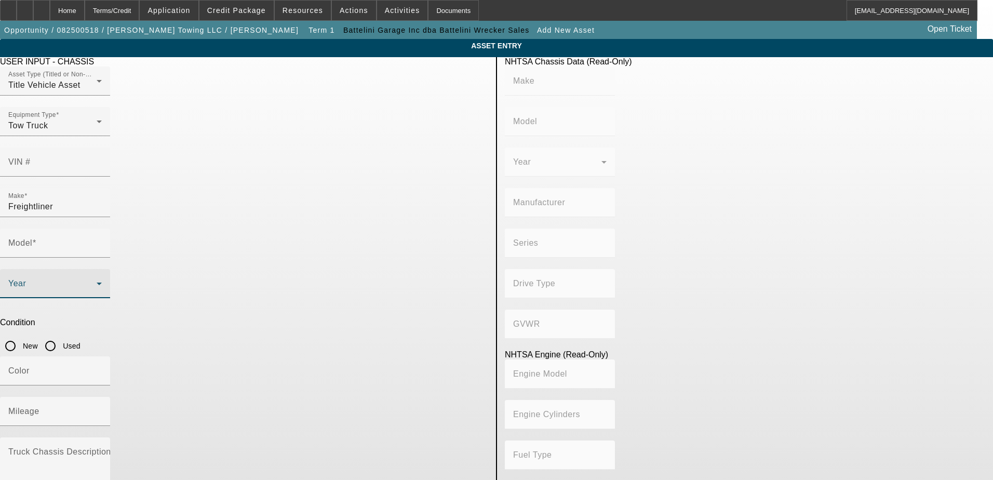
click at [97, 282] on span at bounding box center [52, 288] width 88 height 12
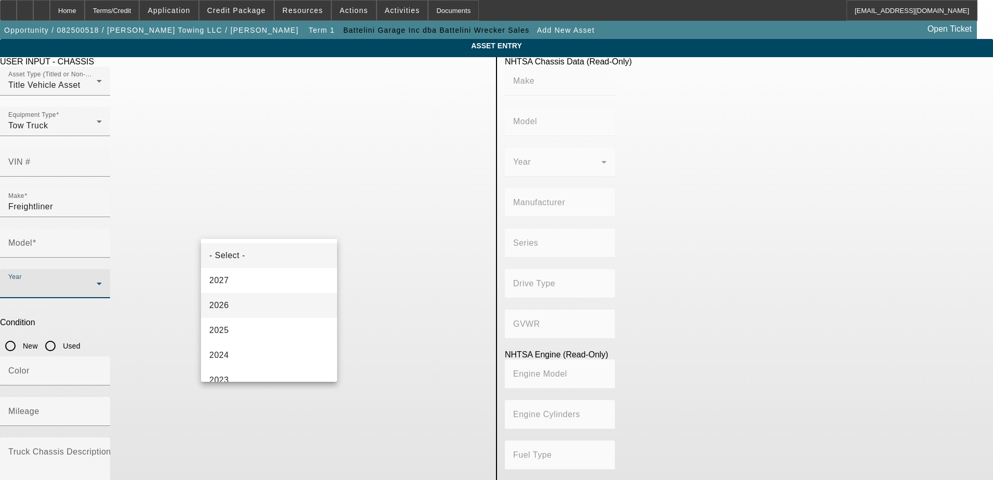
click at [244, 304] on mat-option "2026" at bounding box center [269, 305] width 136 height 25
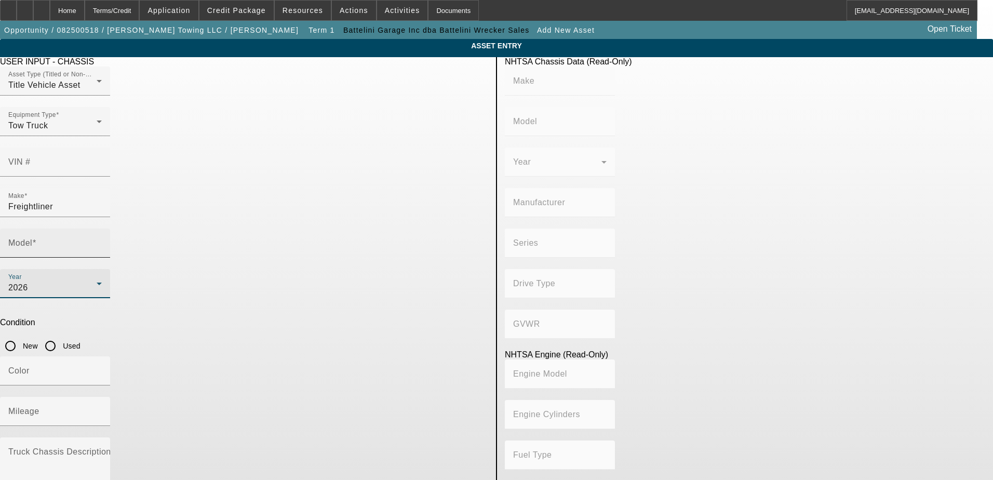
click at [102, 241] on input "Model" at bounding box center [55, 247] width 94 height 12
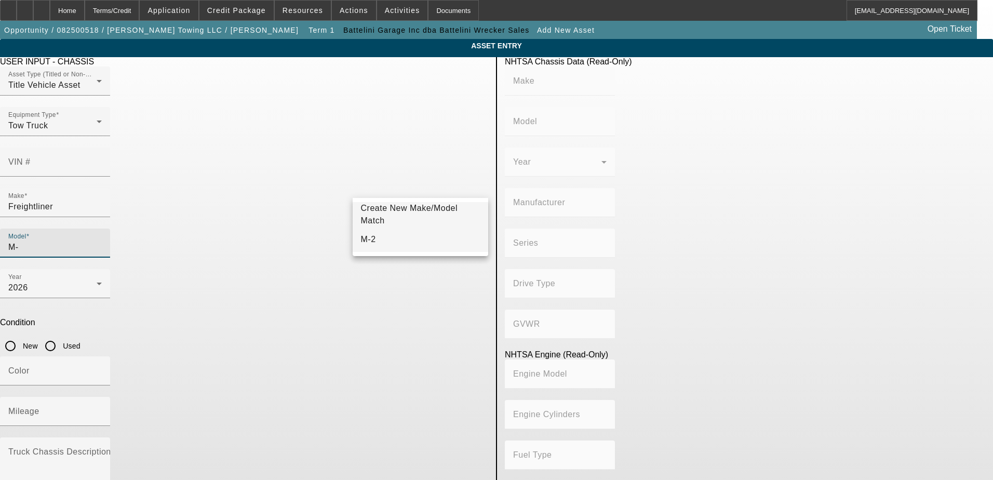
type input "M"
click at [102, 241] on input "M2 Plus" at bounding box center [55, 247] width 94 height 12
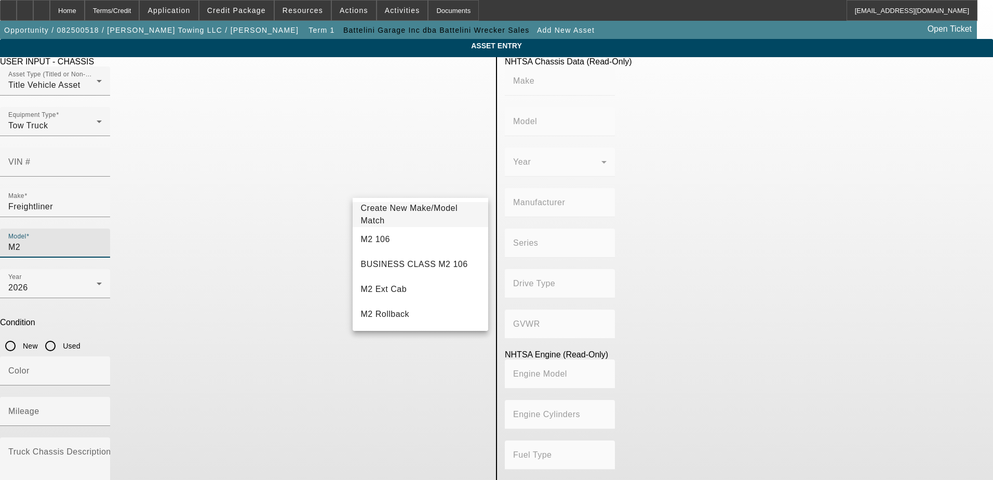
type input "M2"
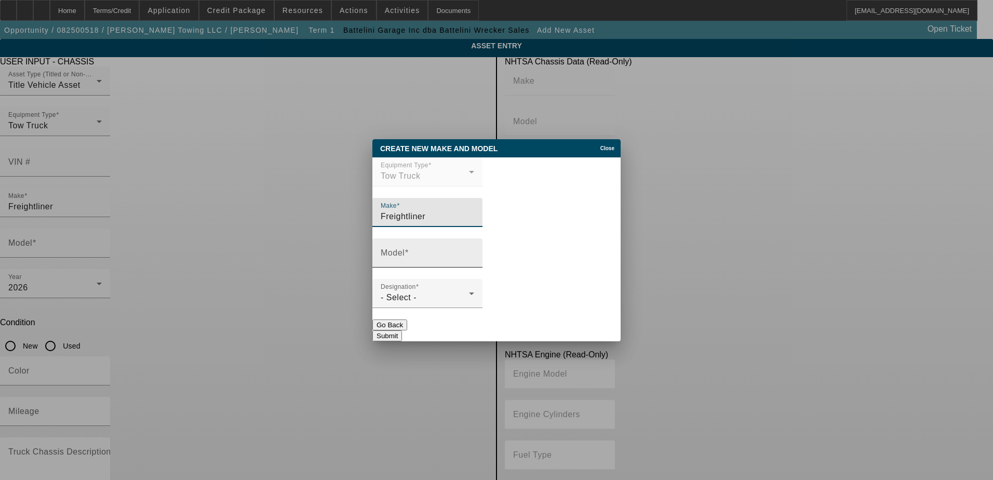
click at [474, 246] on div "Model" at bounding box center [428, 252] width 94 height 29
click at [598, 139] on div "Close" at bounding box center [609, 145] width 23 height 12
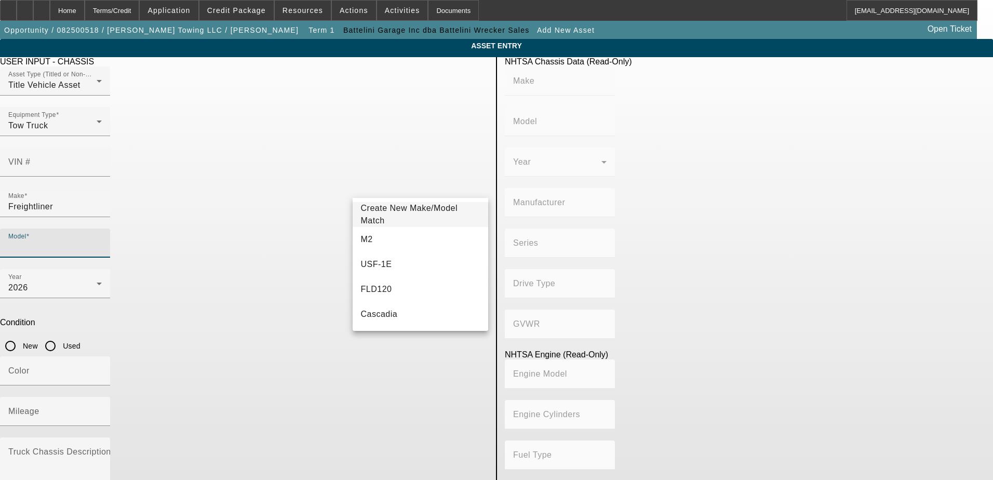
drag, startPoint x: 401, startPoint y: 184, endPoint x: 395, endPoint y: 184, distance: 5.2
click at [102, 241] on input "Model" at bounding box center [55, 247] width 94 height 12
click at [392, 239] on mat-option "M2" at bounding box center [421, 239] width 136 height 25
type input "M2"
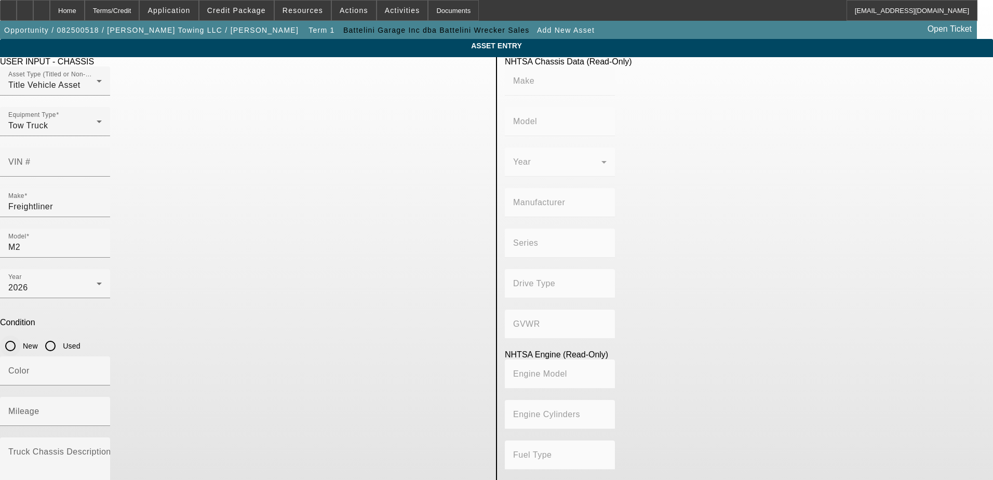
click at [21, 336] on input "New" at bounding box center [10, 346] width 21 height 21
radio input "true"
click at [102, 397] on div "Mileage" at bounding box center [55, 411] width 94 height 29
type input "0"
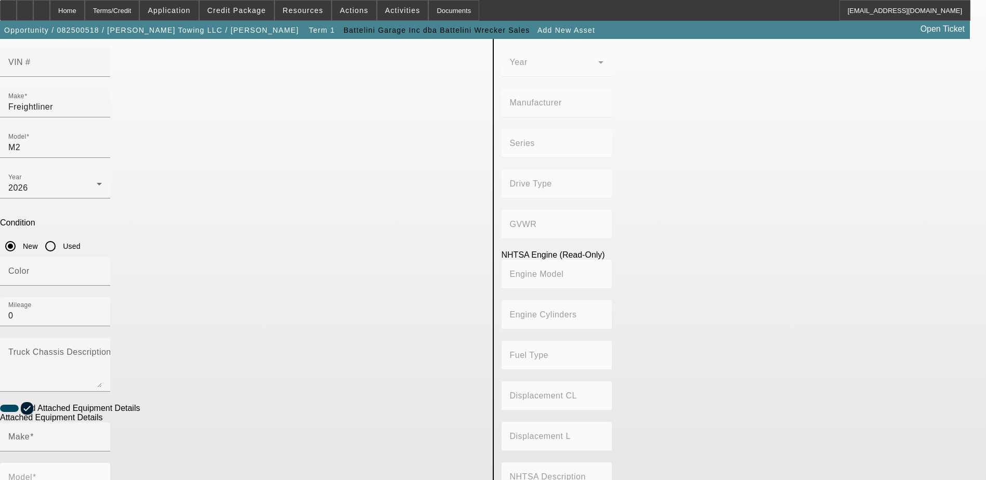
scroll to position [104, 0]
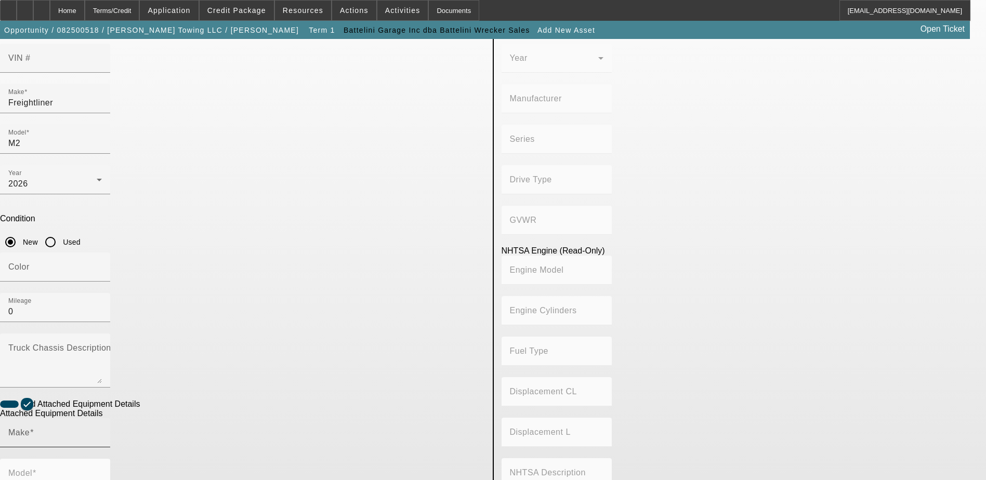
click at [102, 431] on input "Make" at bounding box center [55, 437] width 94 height 12
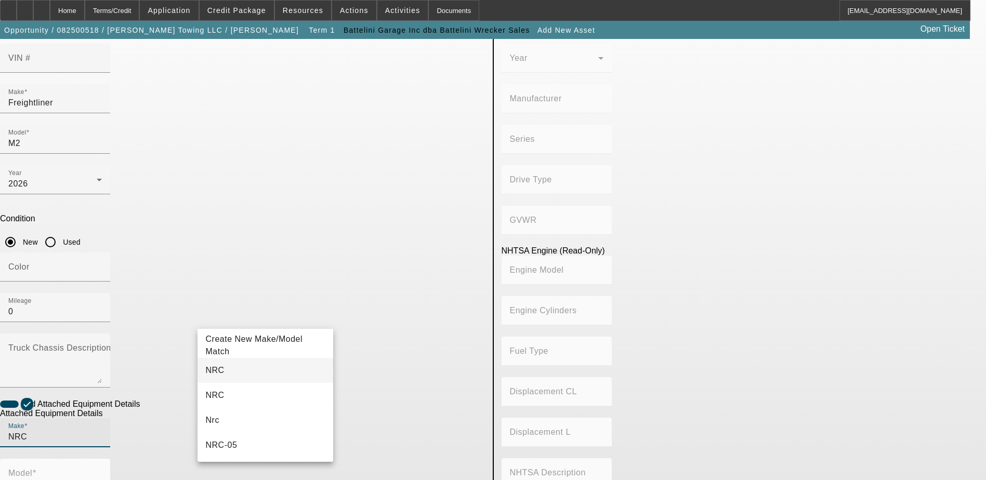
type input "NRC"
click at [236, 371] on mat-option "NRC" at bounding box center [265, 370] width 136 height 25
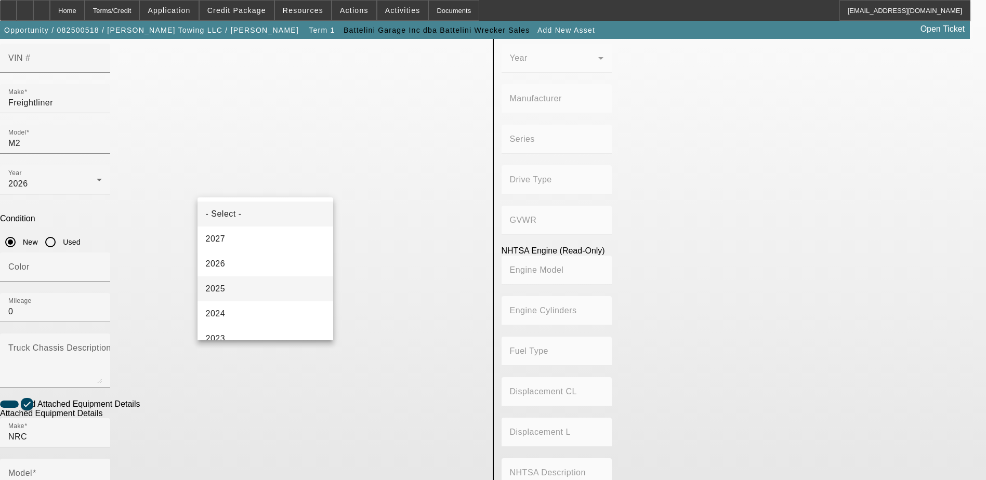
click at [231, 294] on mat-option "2025" at bounding box center [265, 288] width 136 height 25
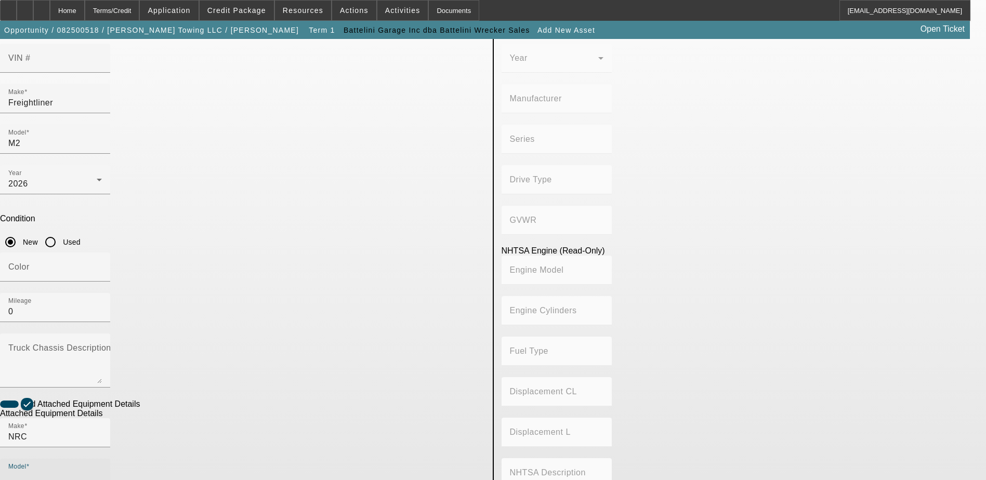
click at [102, 471] on input "Model" at bounding box center [55, 477] width 94 height 12
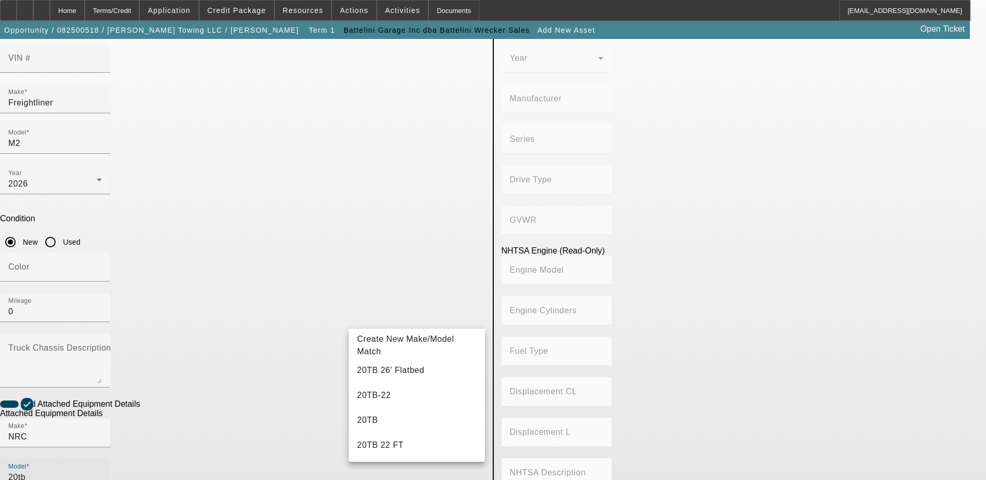
click at [414, 395] on mat-option "20TB-22" at bounding box center [417, 395] width 136 height 25
type input "20TB-22"
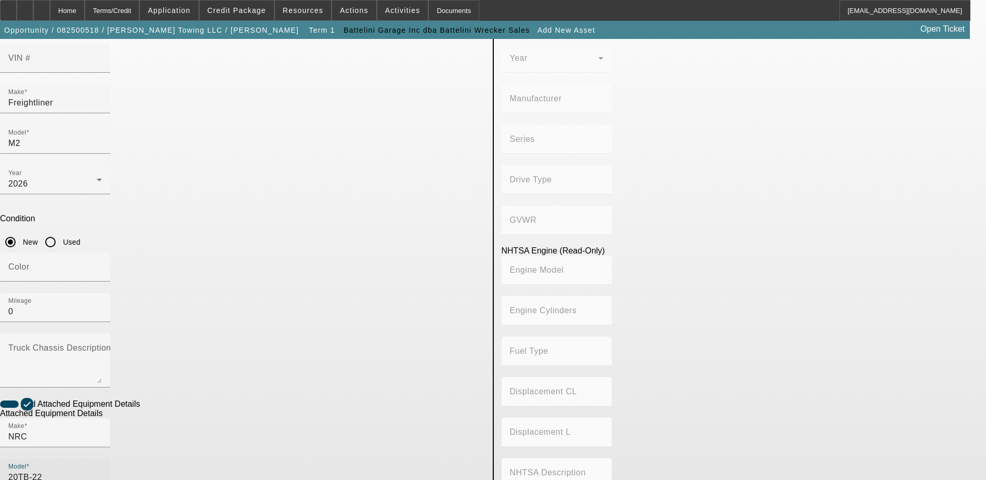
radio input "true"
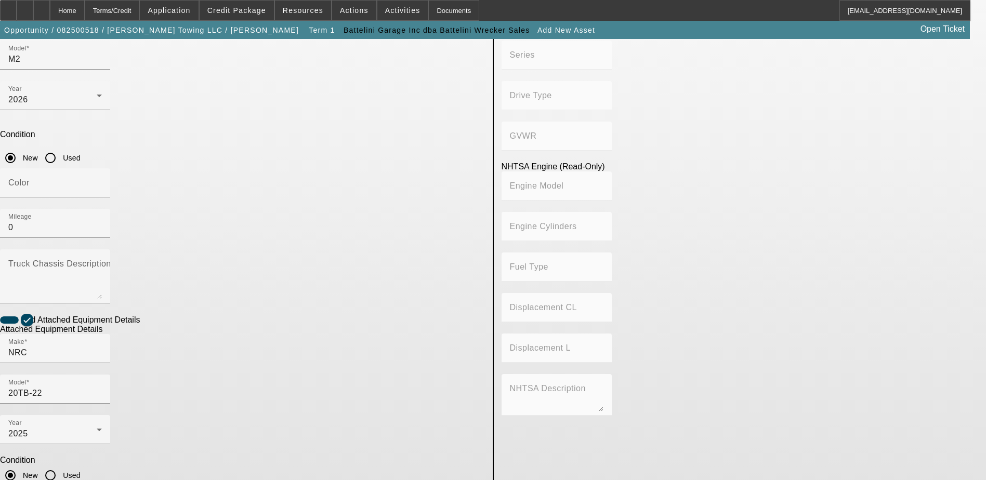
scroll to position [189, 0]
drag, startPoint x: 311, startPoint y: 303, endPoint x: 360, endPoint y: 319, distance: 51.3
checkbox input "false"
drag, startPoint x: 317, startPoint y: 359, endPoint x: 328, endPoint y: 360, distance: 10.9
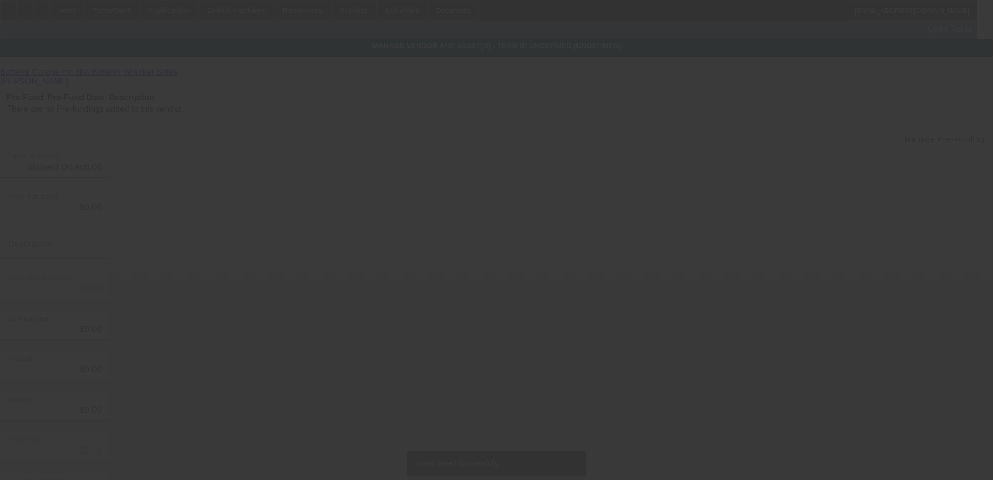
type input "$225,762.11"
type input "$1,000.00"
type input "$226,762.11"
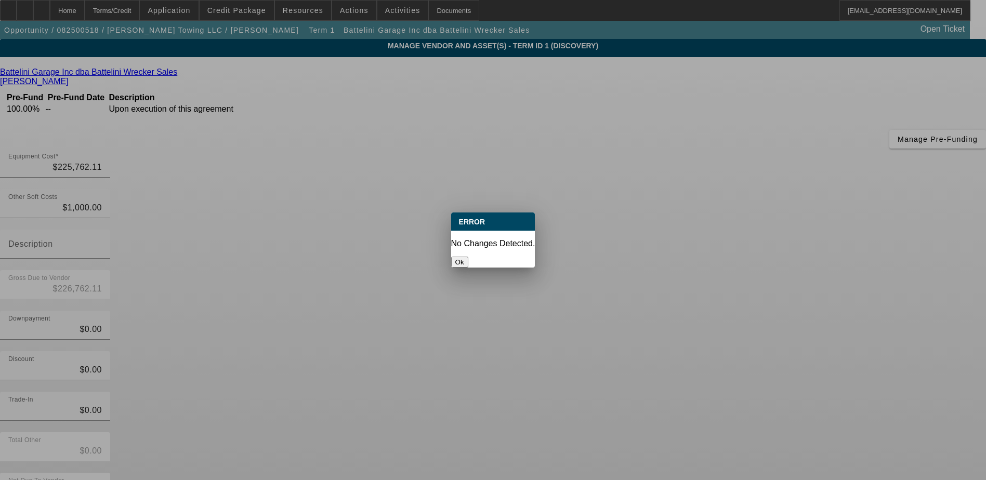
click at [468, 257] on button "Ok" at bounding box center [459, 262] width 17 height 11
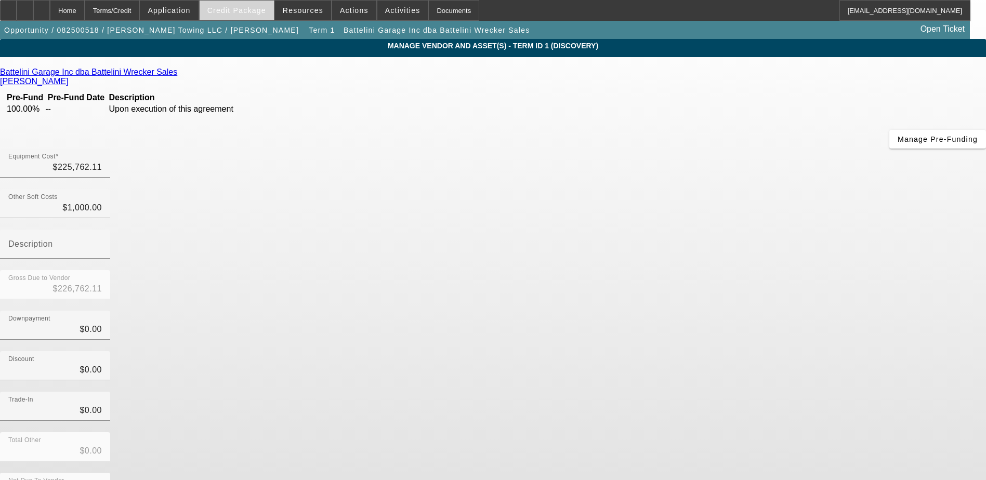
click at [243, 8] on span "Credit Package" at bounding box center [236, 10] width 59 height 8
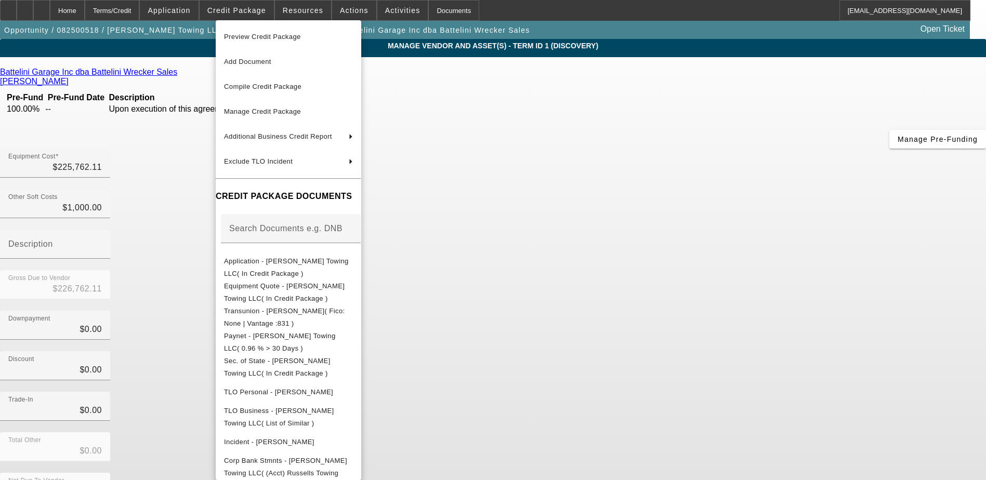
click at [145, 14] on div at bounding box center [493, 240] width 986 height 480
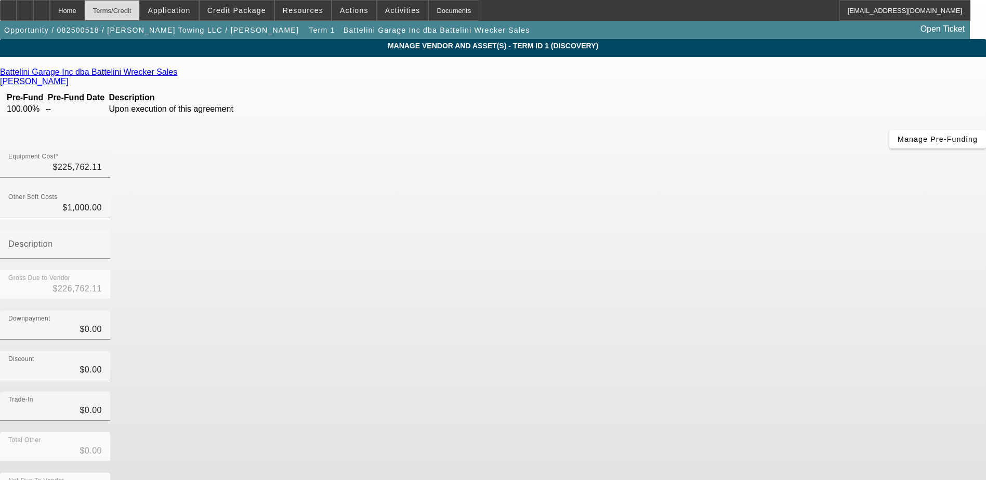
click at [140, 10] on div "Terms/Credit" at bounding box center [112, 10] width 55 height 21
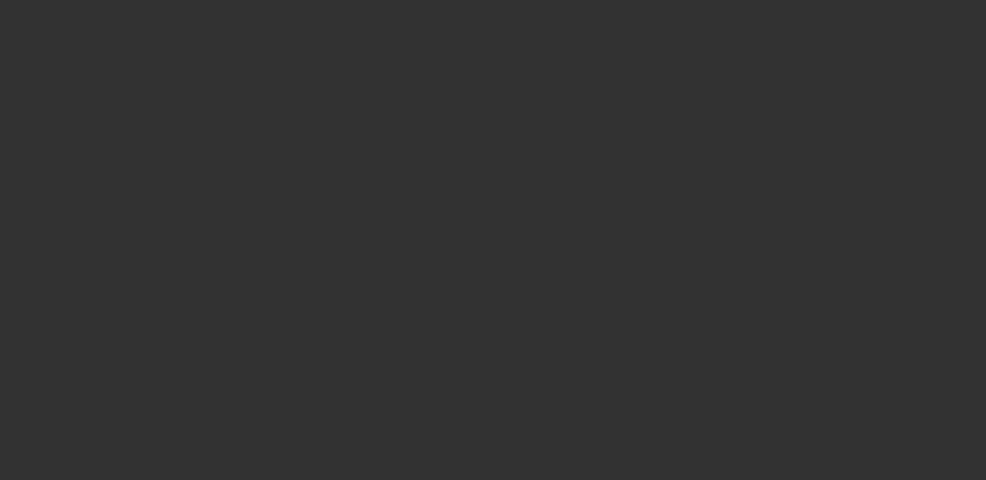
select select "0"
select select "2"
select select "0.1"
select select "4"
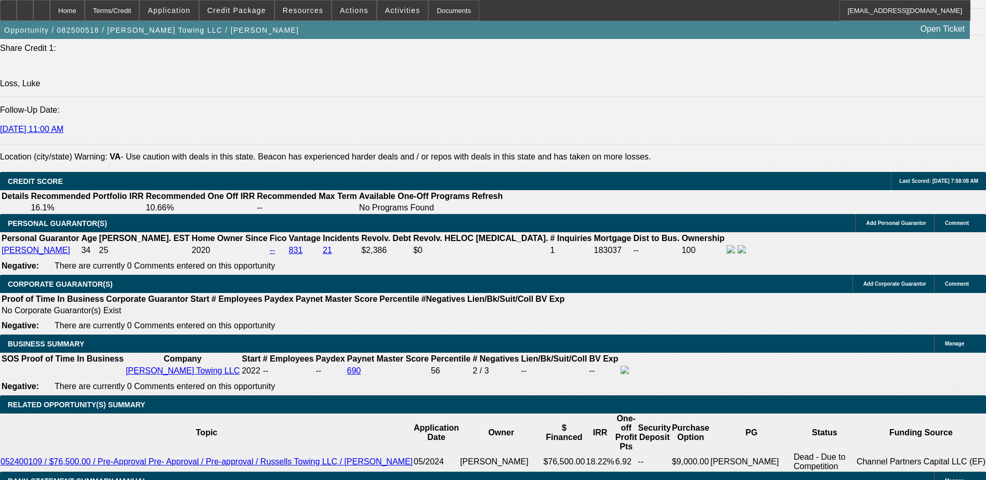
scroll to position [1271, 0]
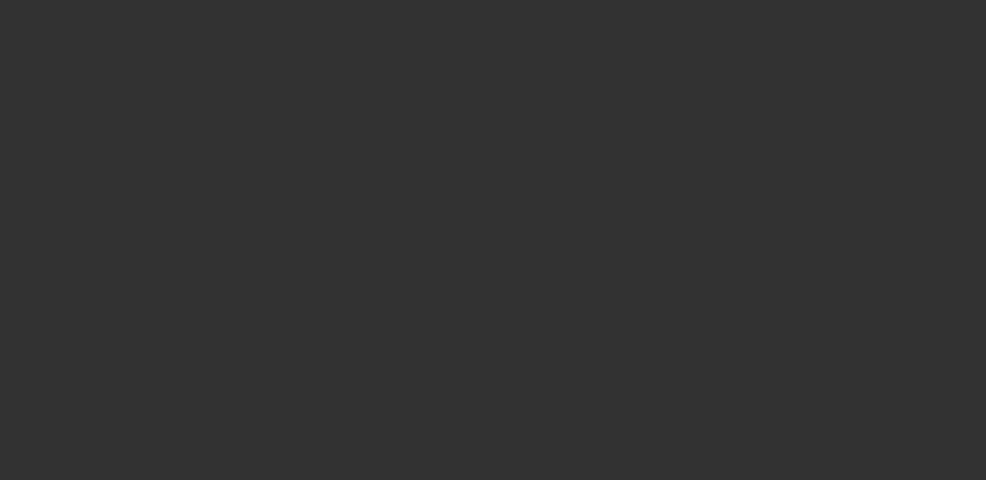
select select "0"
select select "2"
select select "0.1"
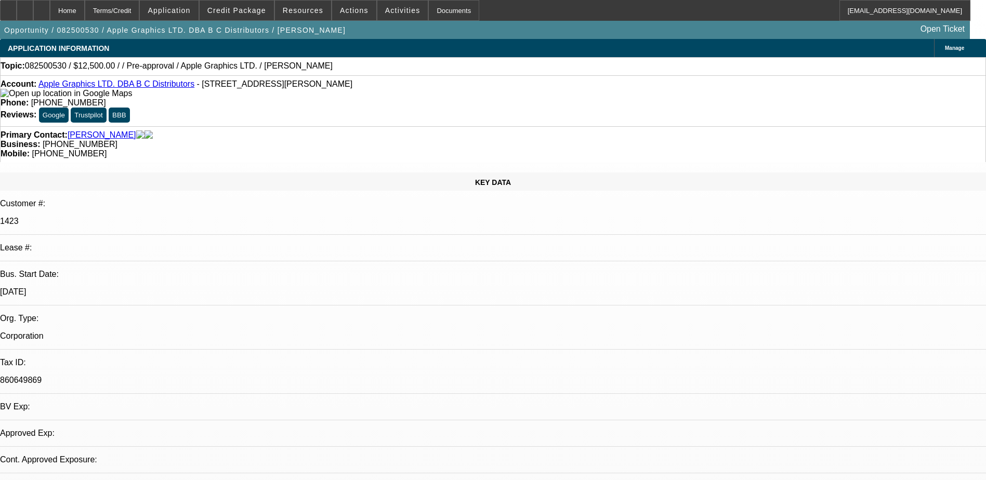
select select "1"
select select "2"
select select "4"
click at [87, 130] on link "[PERSON_NAME]" at bounding box center [102, 134] width 69 height 9
click at [233, 8] on span "Credit Package" at bounding box center [236, 10] width 59 height 8
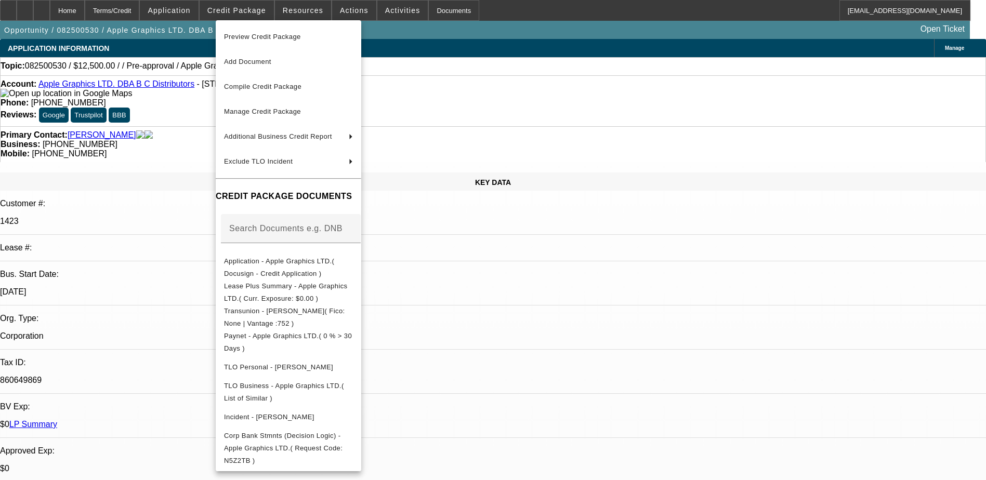
click at [528, 321] on div at bounding box center [493, 240] width 986 height 480
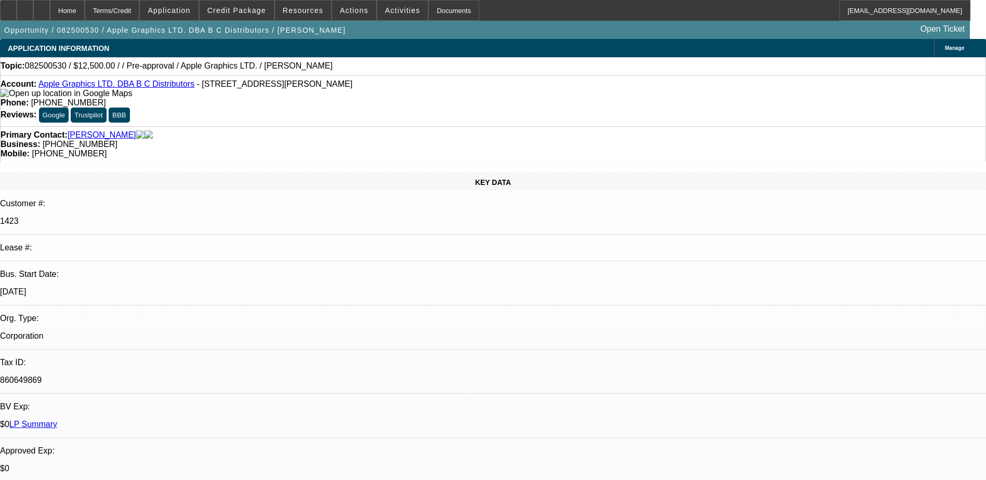
click at [199, 1] on button "Credit Package" at bounding box center [236, 11] width 74 height 20
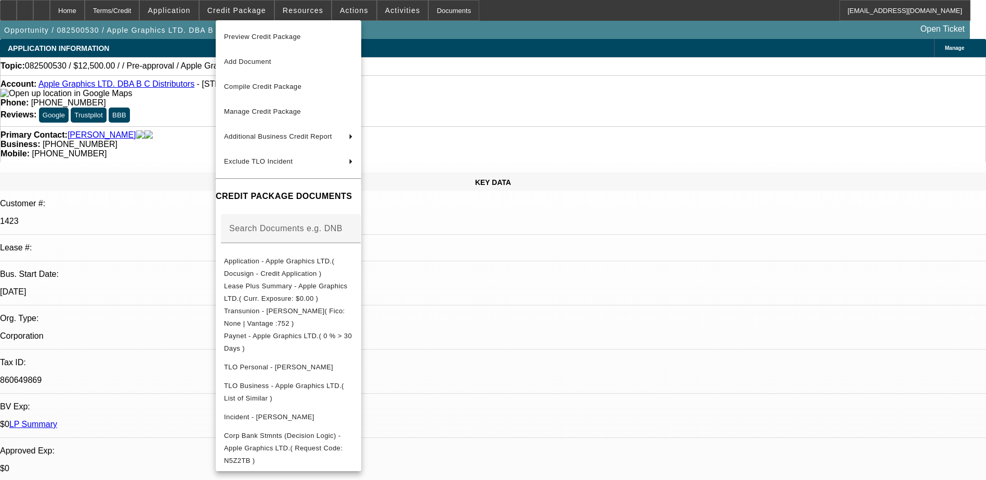
click at [659, 413] on div at bounding box center [493, 240] width 986 height 480
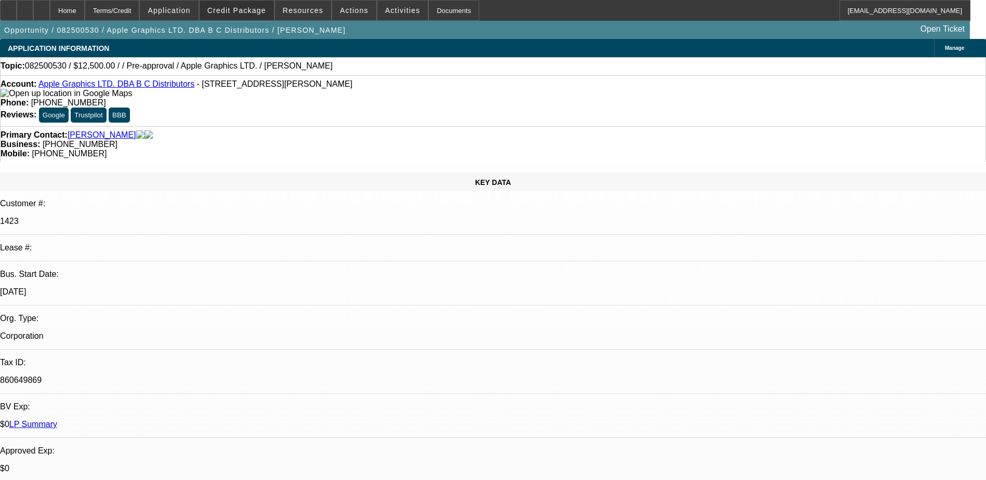
radio input "true"
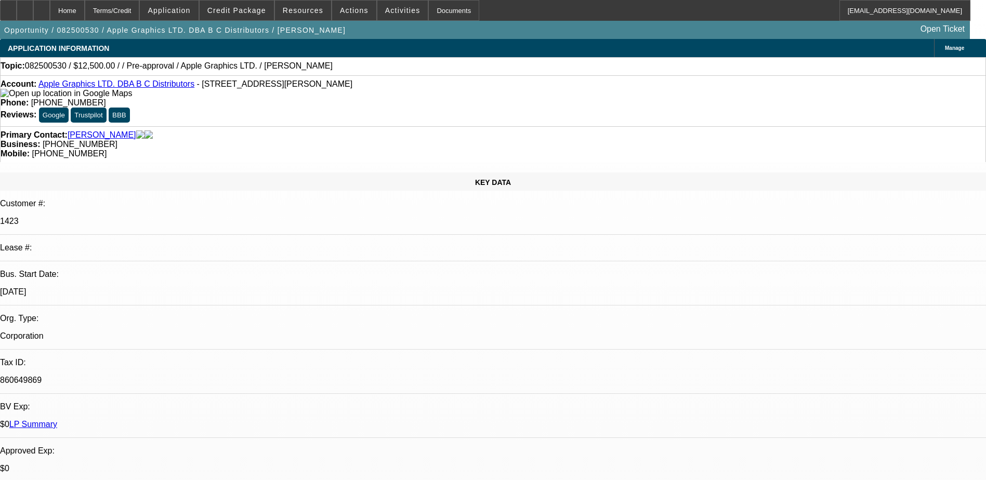
type textarea "c"
type textarea "called and told him about having an inactive SOS and he is going to get back to…"
radio input "true"
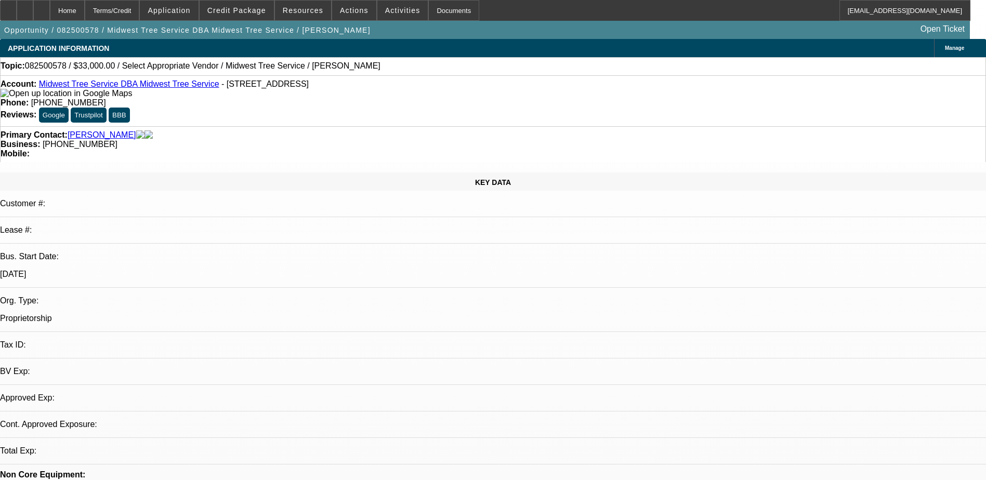
select select "0"
select select "2"
select select "0.1"
select select "4"
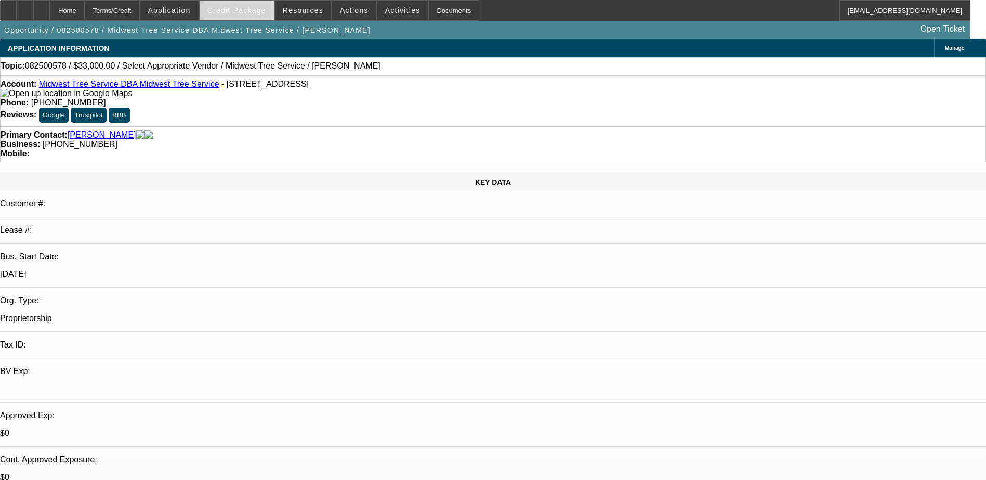
click at [264, 4] on span at bounding box center [236, 10] width 74 height 25
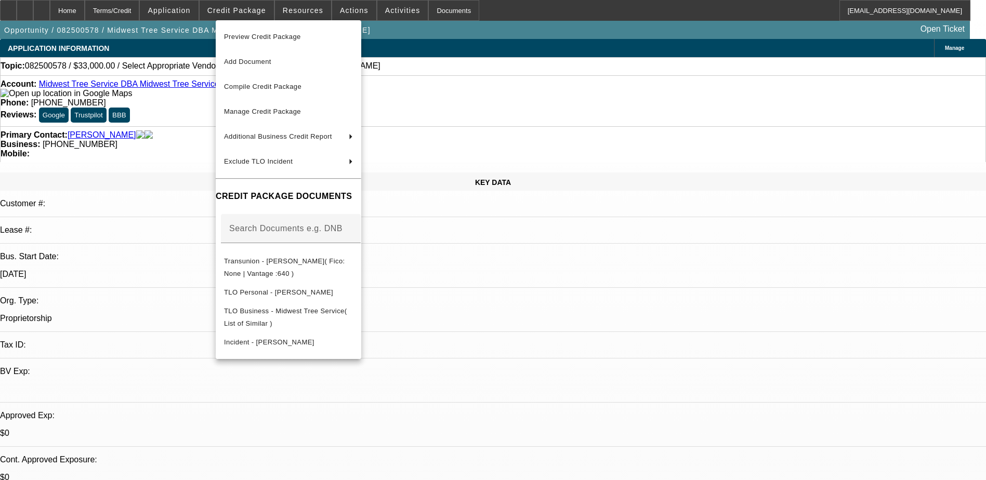
click at [122, 158] on div at bounding box center [493, 240] width 986 height 480
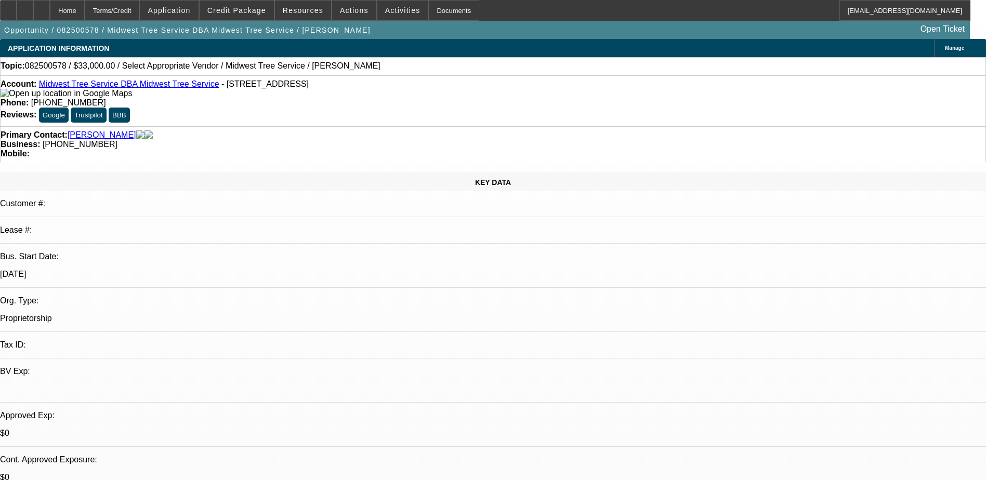
click at [74, 130] on link "Enarson, Shawn" at bounding box center [102, 134] width 69 height 9
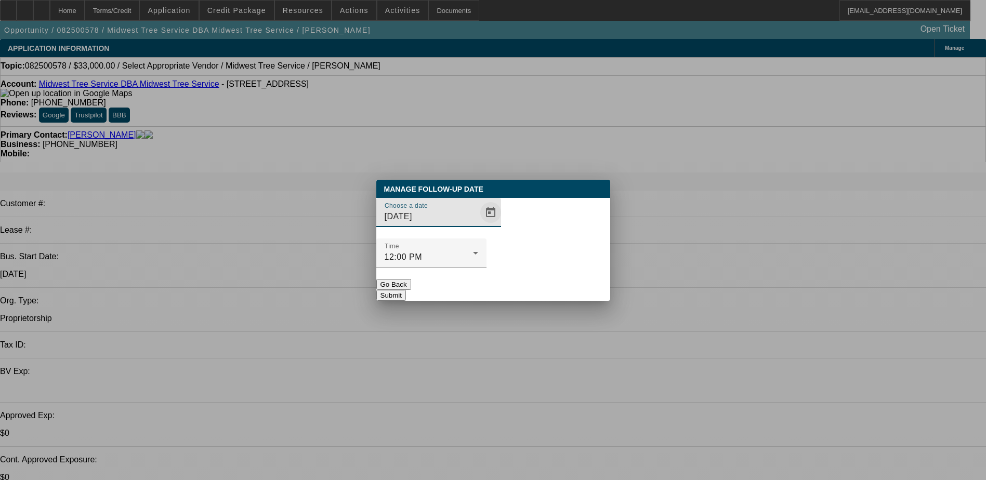
click at [478, 225] on span "Open calendar" at bounding box center [490, 212] width 25 height 25
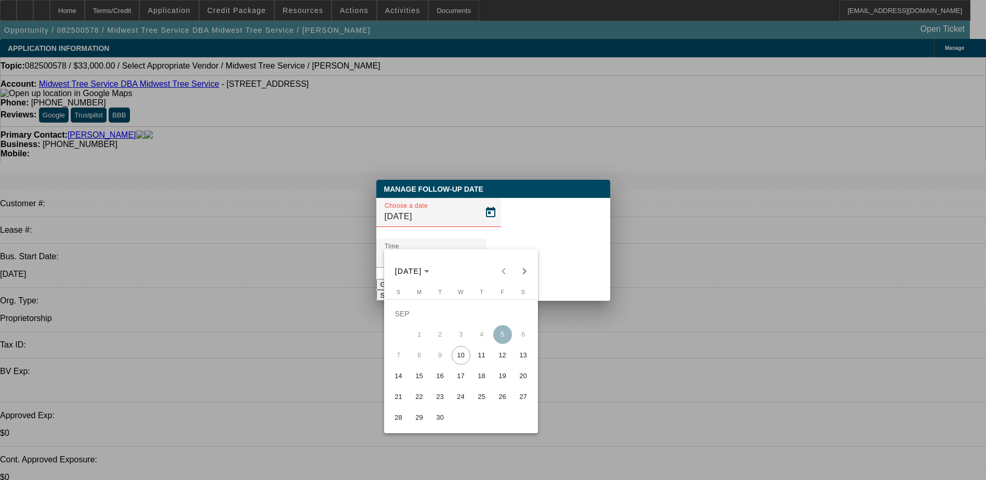
drag, startPoint x: 490, startPoint y: 360, endPoint x: 483, endPoint y: 354, distance: 9.2
click at [486, 356] on span "11" at bounding box center [481, 355] width 19 height 19
type input "9/11/2025"
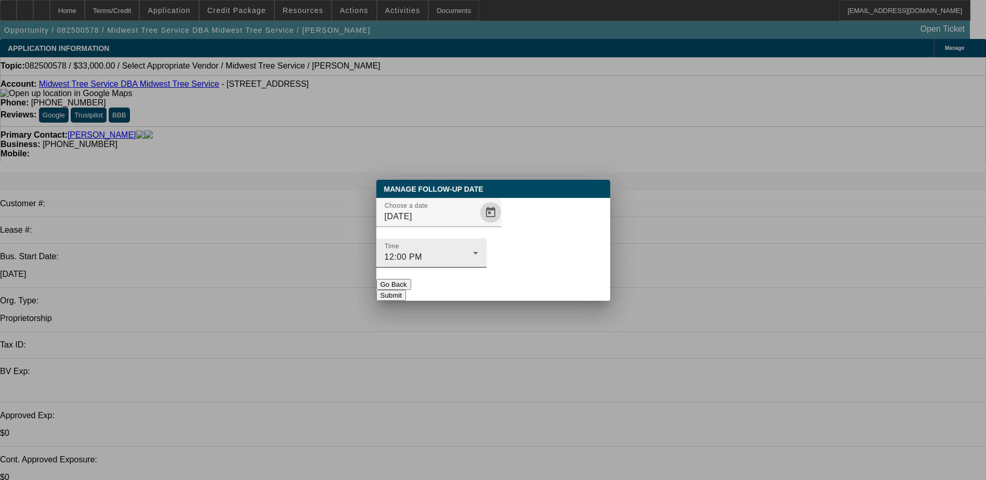
click at [478, 238] on div "Time 12:00 PM" at bounding box center [431, 252] width 94 height 29
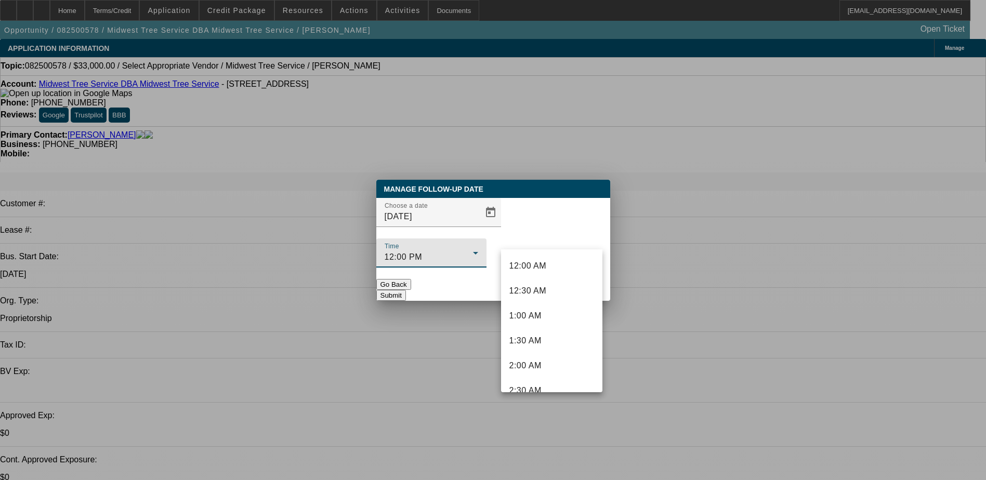
scroll to position [485, 0]
click at [545, 374] on span "12:00 PM" at bounding box center [527, 380] width 37 height 12
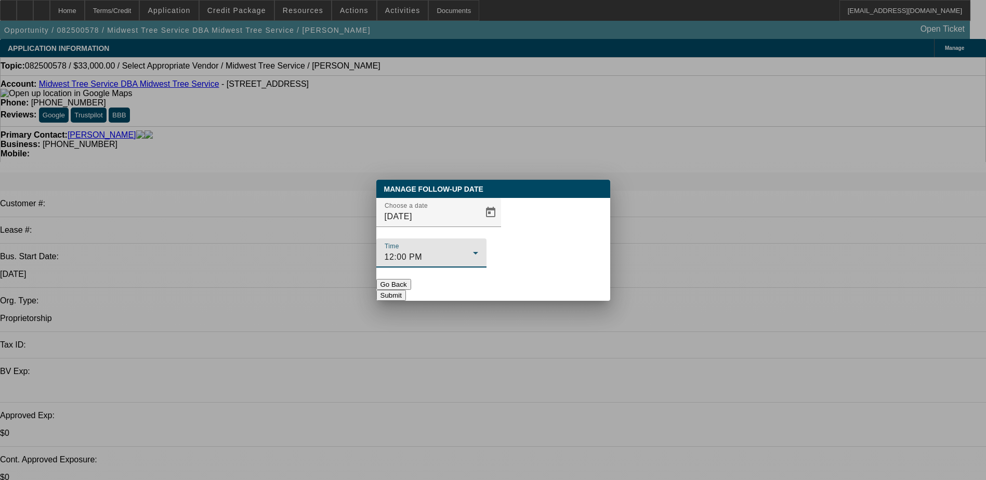
click at [406, 290] on button "Submit" at bounding box center [391, 295] width 30 height 11
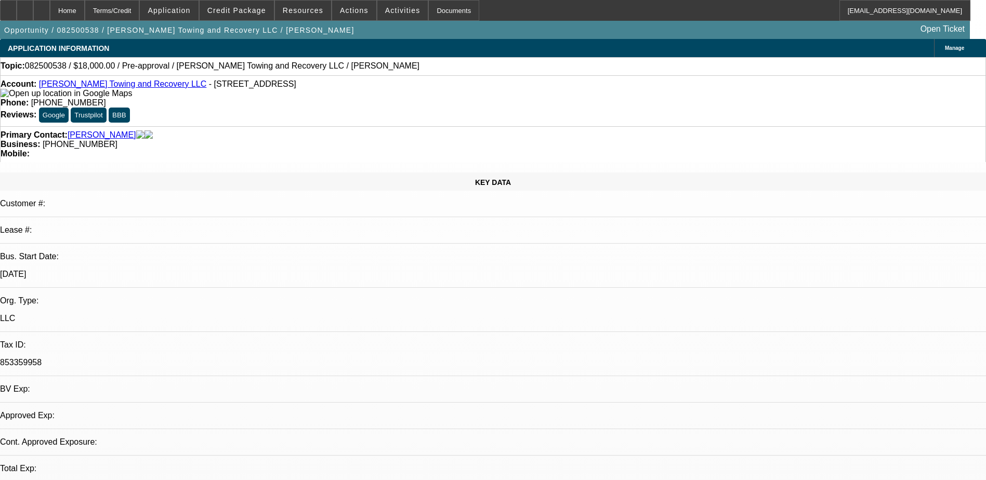
select select "0"
select select "2"
select select "0.1"
select select "0"
select select "2"
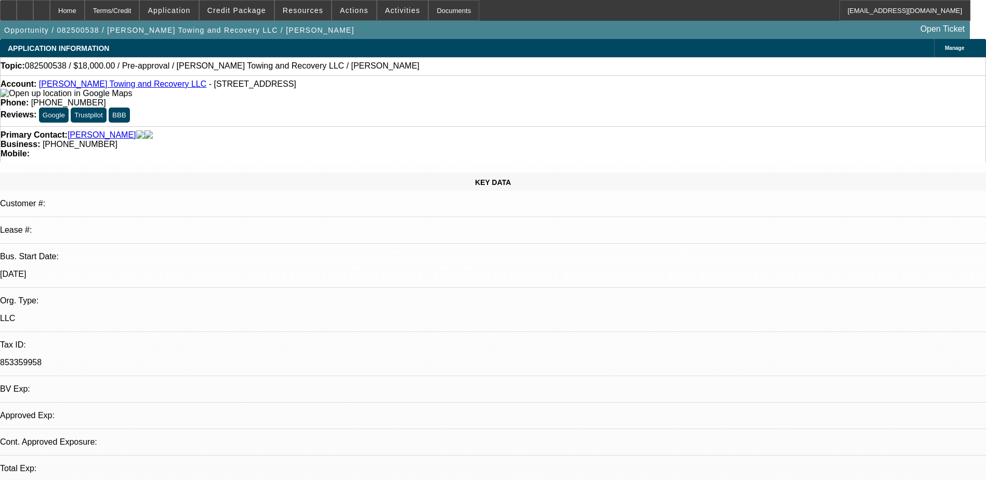
select select "0.1"
select select "1"
select select "2"
select select "4"
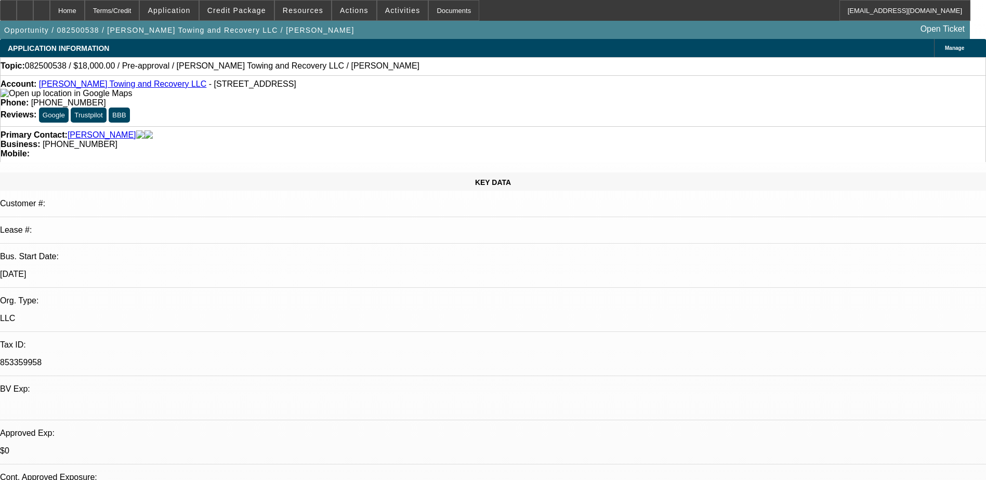
select select "1"
select select "2"
select select "4"
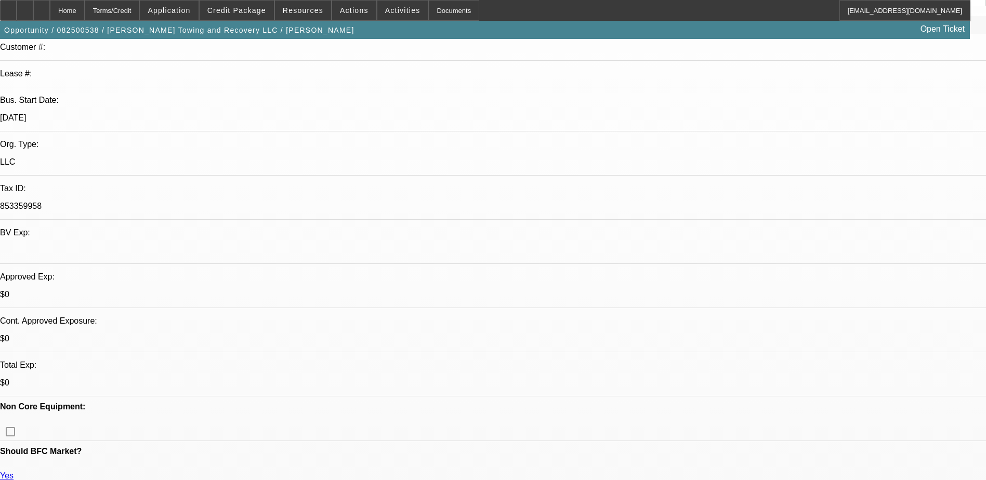
scroll to position [260, 0]
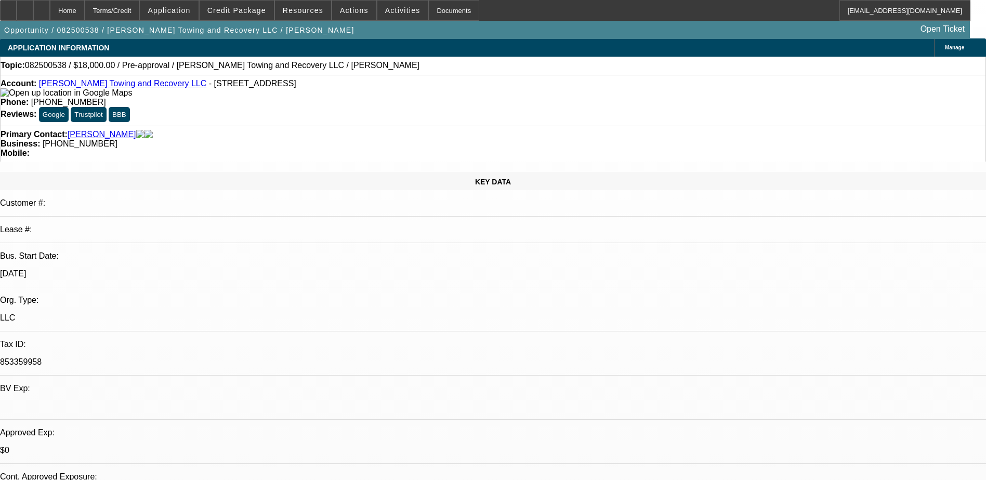
scroll to position [0, 0]
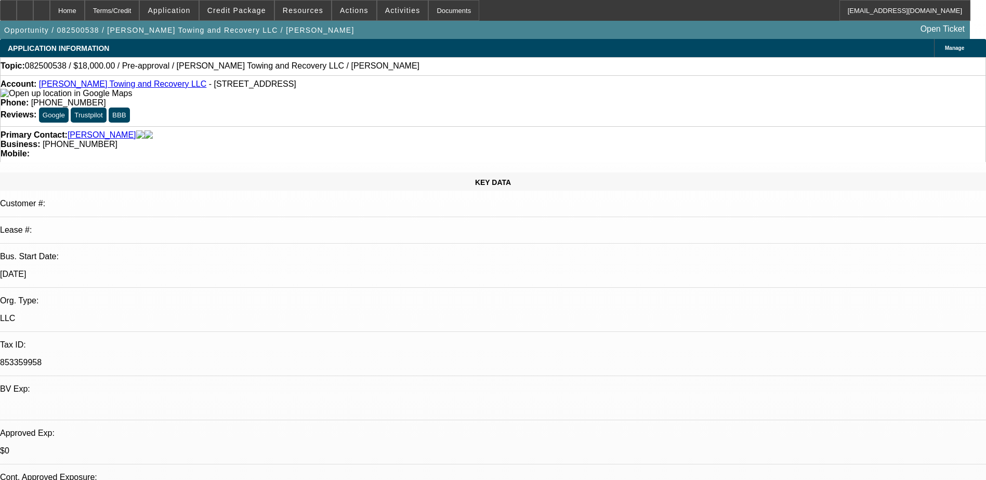
drag, startPoint x: 347, startPoint y: 297, endPoint x: 461, endPoint y: 290, distance: 114.0
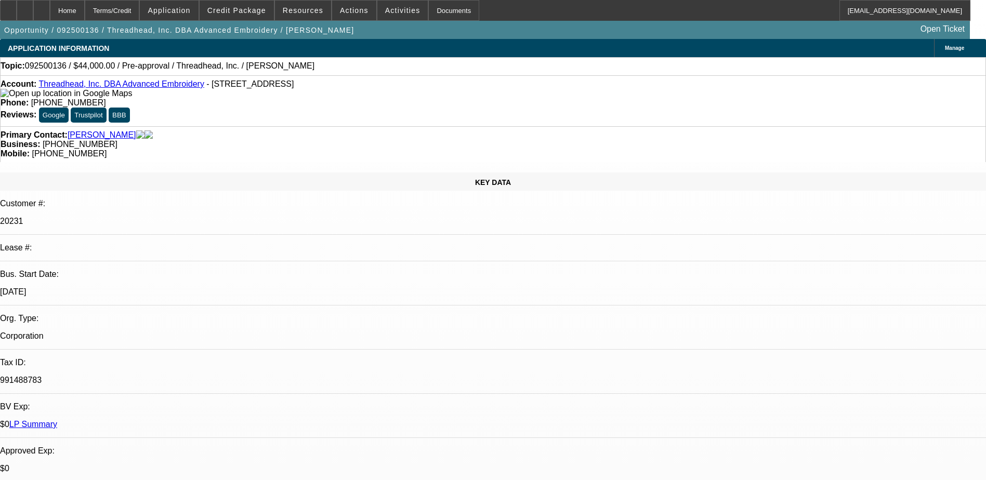
select select "0"
select select "2"
select select "0.1"
select select "4"
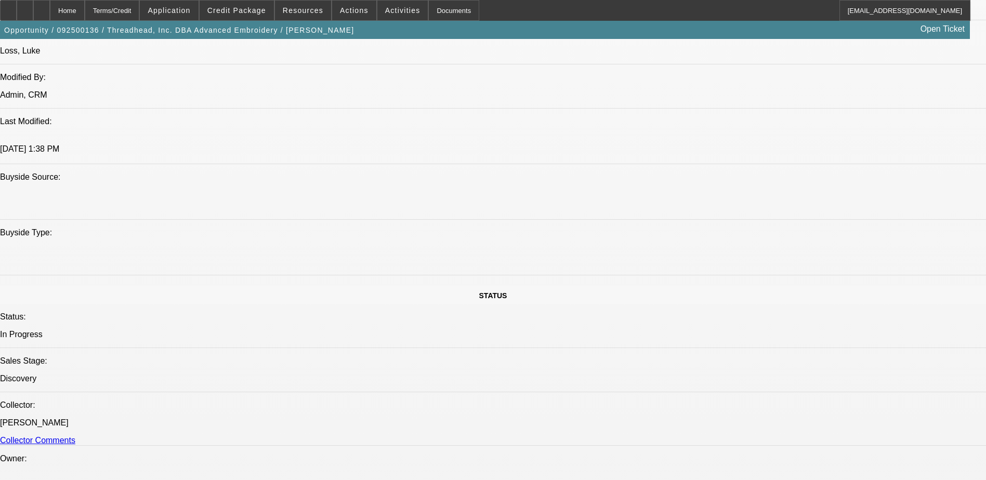
scroll to position [883, 0]
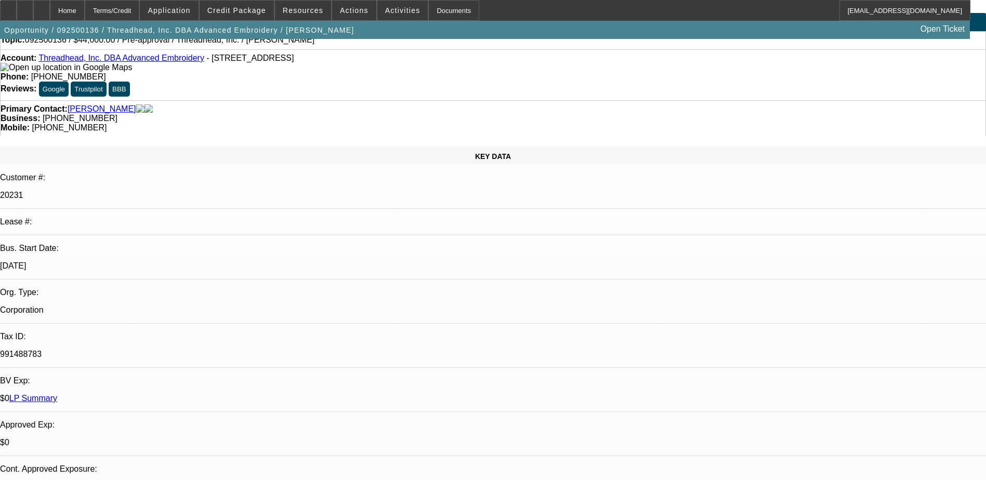
scroll to position [0, 0]
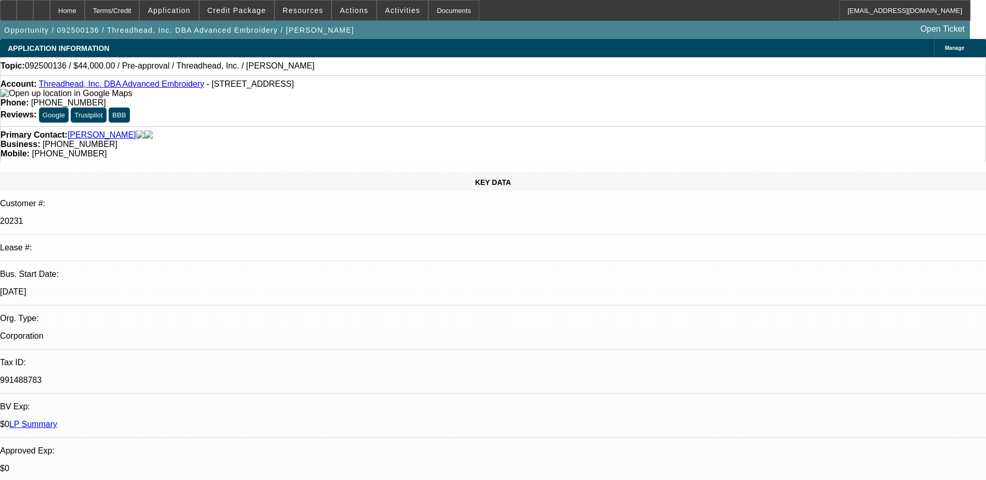
click at [256, 10] on span "Credit Package" at bounding box center [236, 10] width 59 height 8
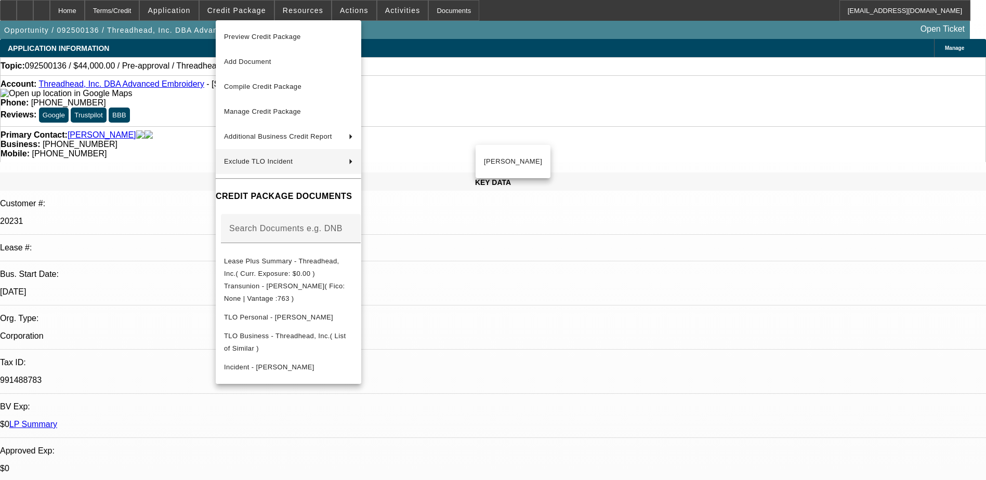
click at [161, 144] on div at bounding box center [493, 240] width 986 height 480
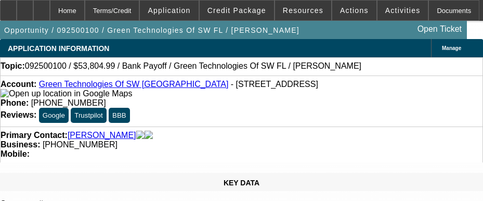
select select "0"
select select "2"
select select "0.1"
select select "1"
select select "2"
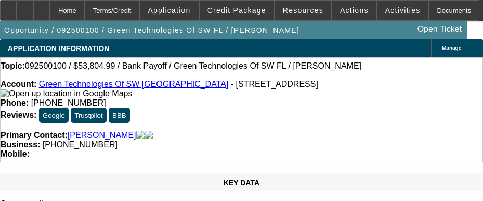
select select "4"
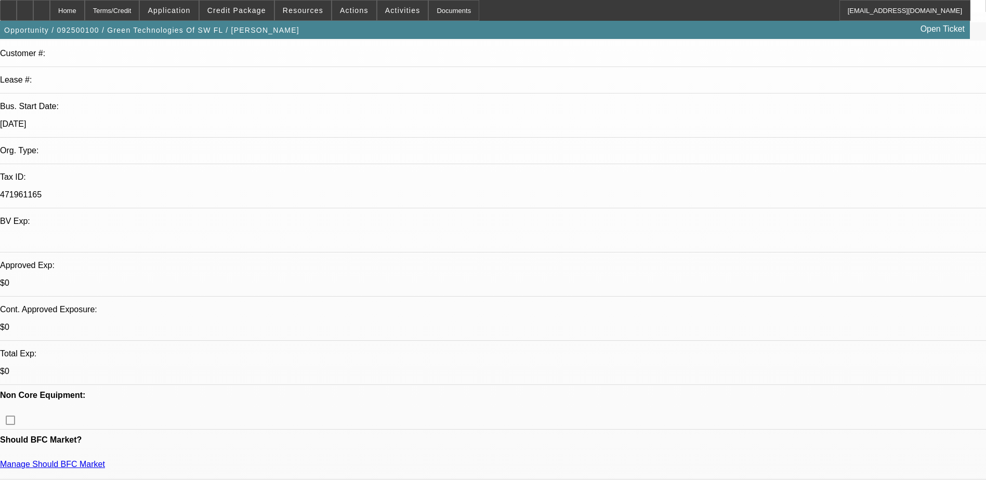
scroll to position [156, 0]
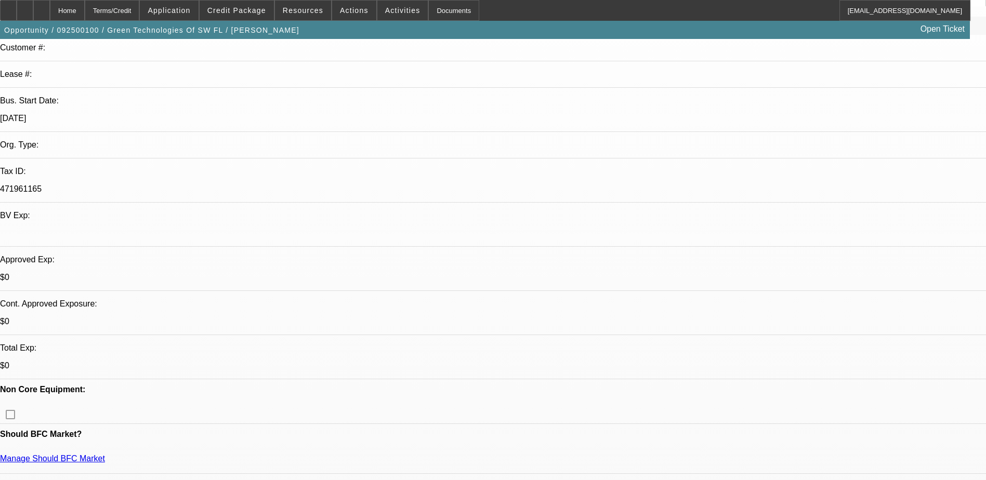
drag, startPoint x: 818, startPoint y: 107, endPoint x: 797, endPoint y: 86, distance: 30.1
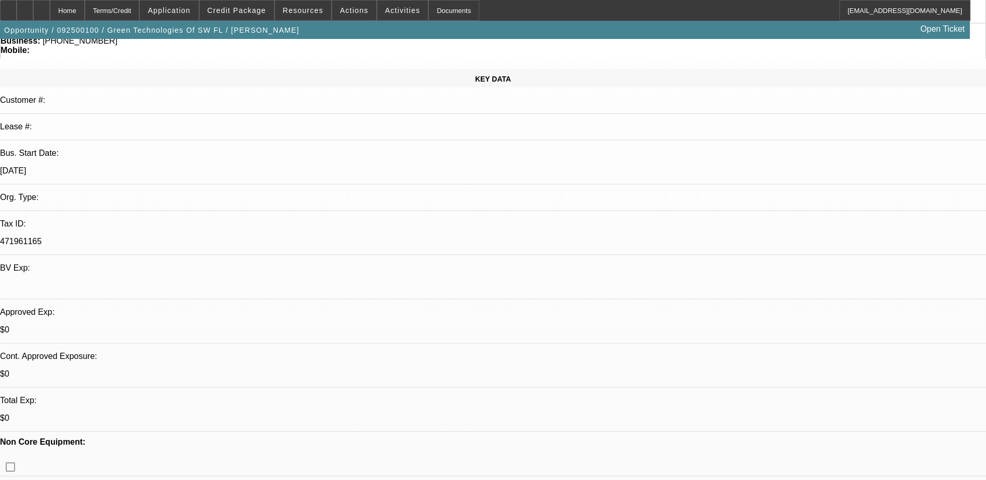
scroll to position [0, 0]
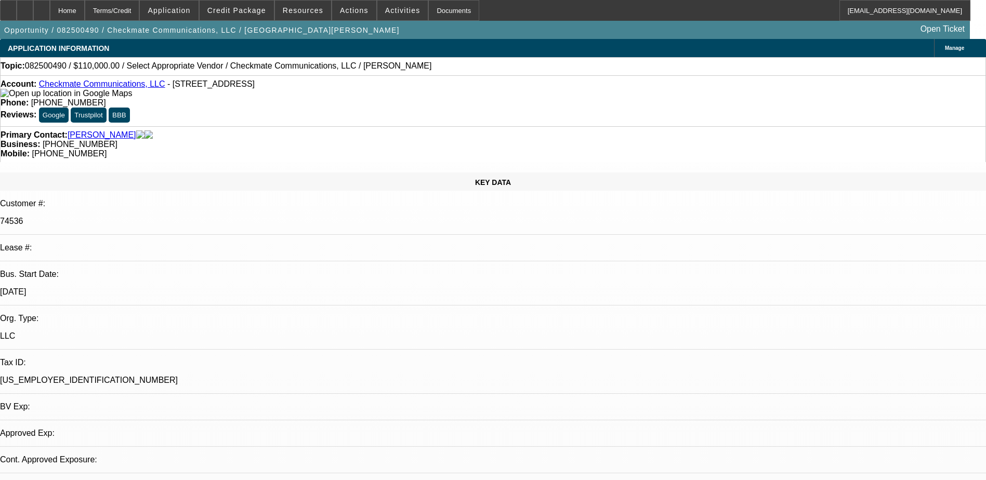
select select "0"
select select "2"
select select "0.1"
select select "4"
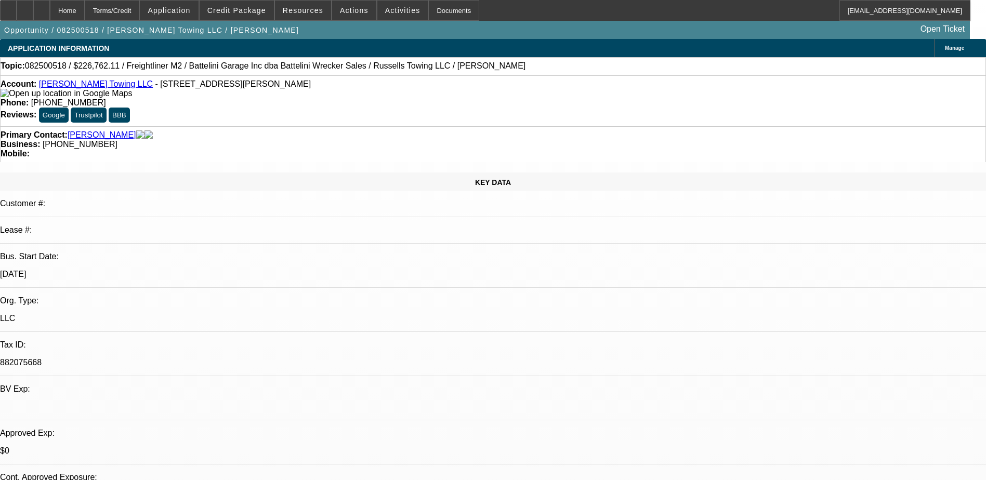
select select "0"
select select "2"
select select "0.1"
select select "1"
select select "2"
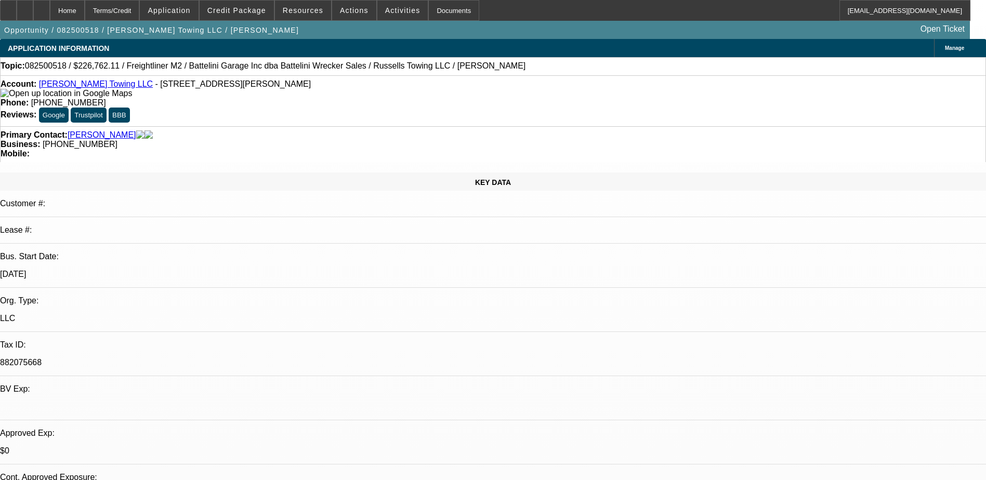
select select "4"
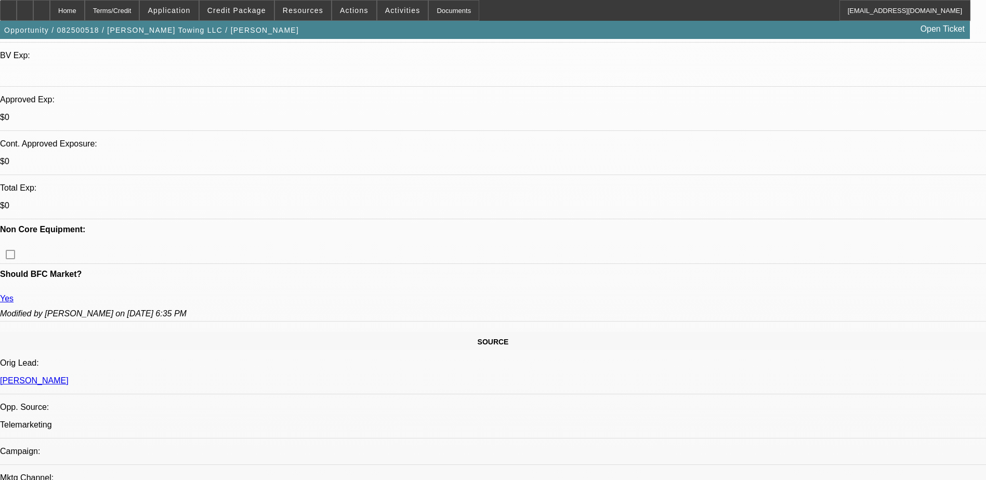
scroll to position [416, 0]
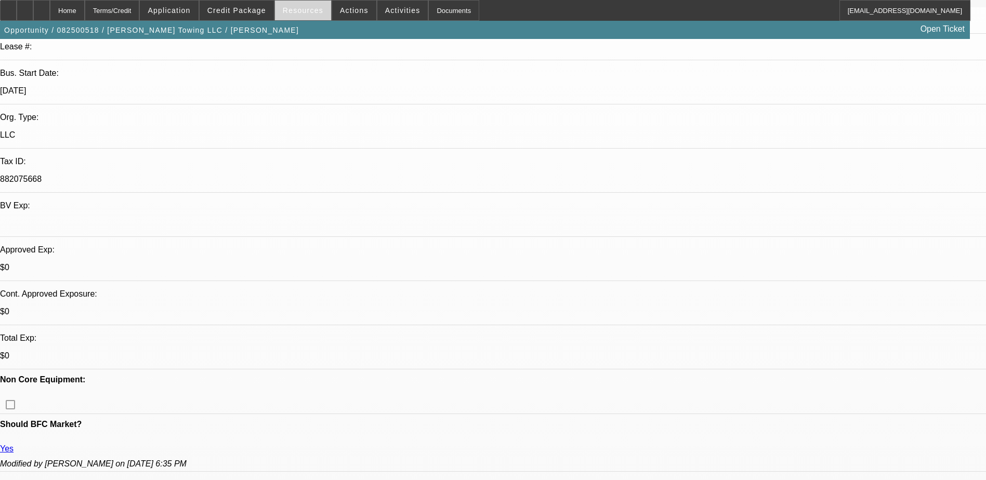
scroll to position [208, 0]
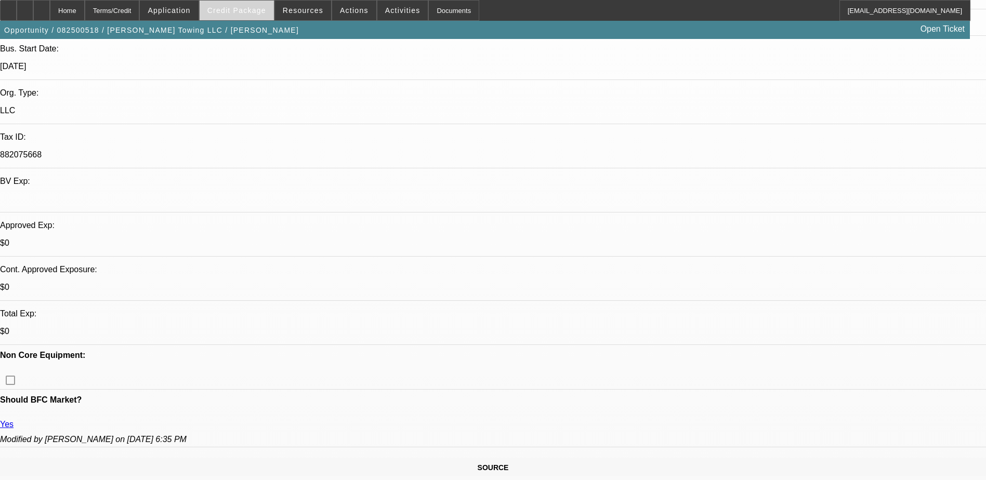
click at [238, 11] on span "Credit Package" at bounding box center [236, 10] width 59 height 8
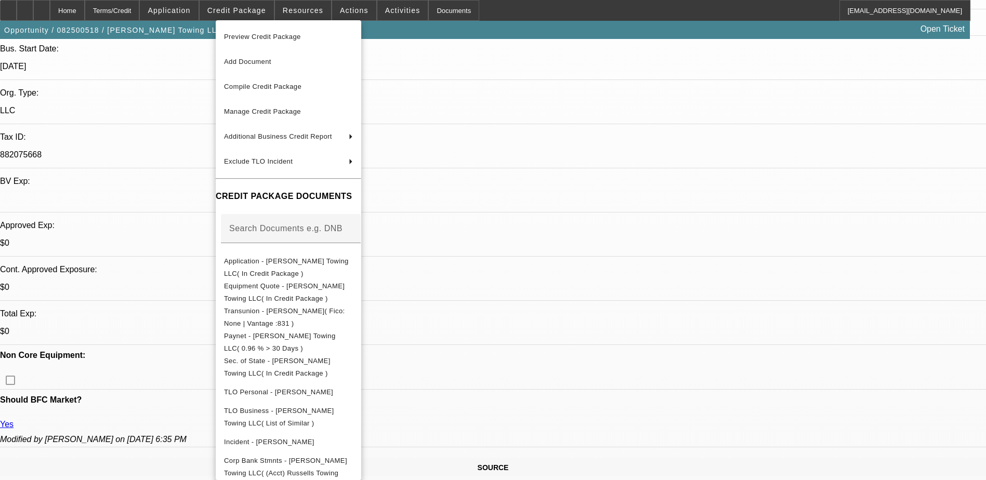
click at [817, 393] on div at bounding box center [493, 240] width 986 height 480
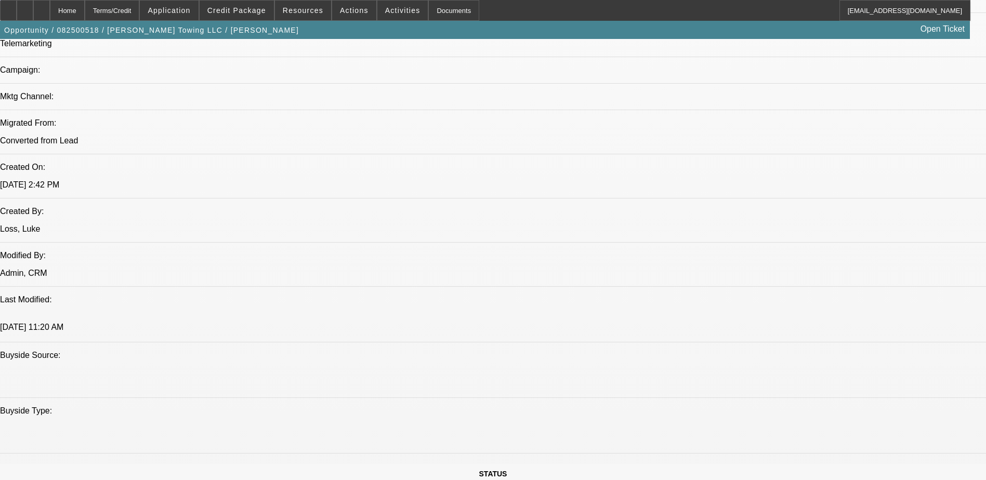
scroll to position [831, 0]
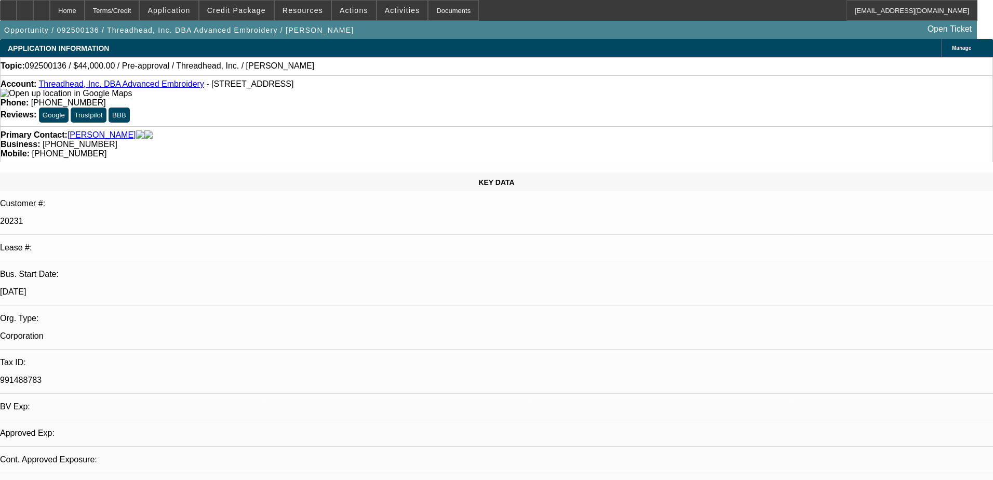
select select "0"
select select "2"
select select "0.1"
select select "4"
